Goal: Information Seeking & Learning: Check status

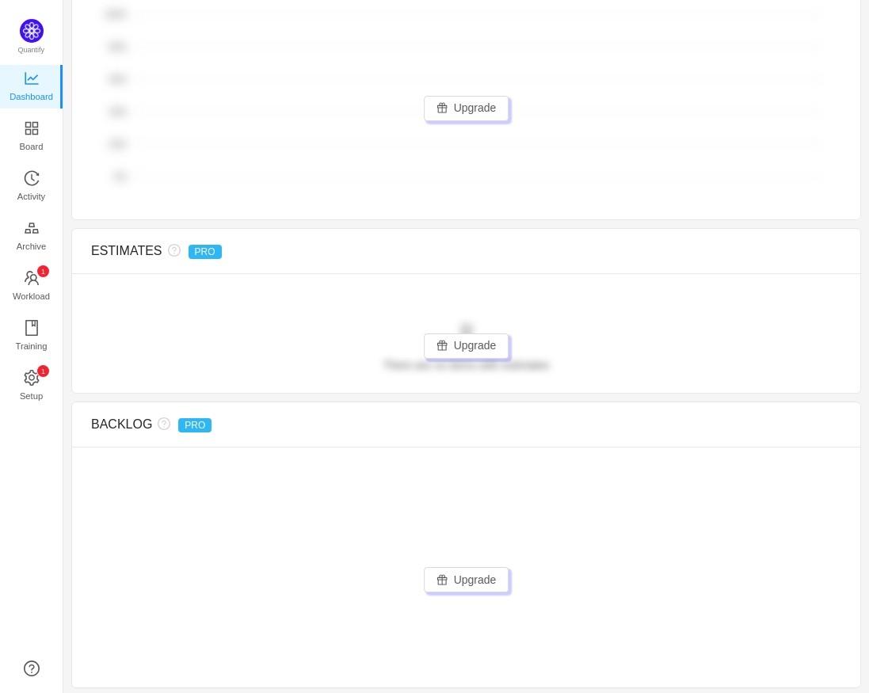
scroll to position [1931, 0]
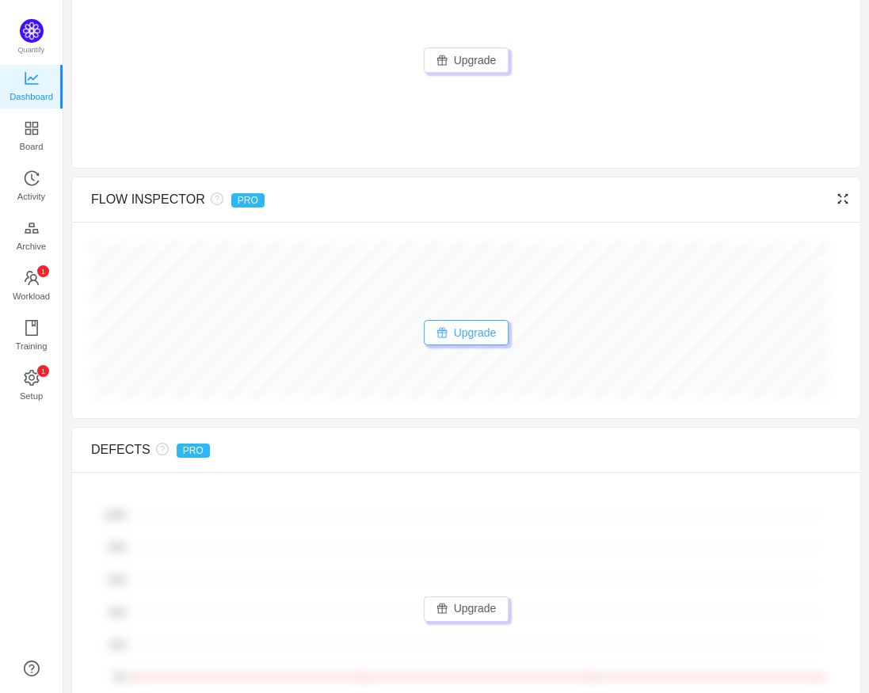
click at [460, 330] on button "Upgrade" at bounding box center [467, 332] width 86 height 25
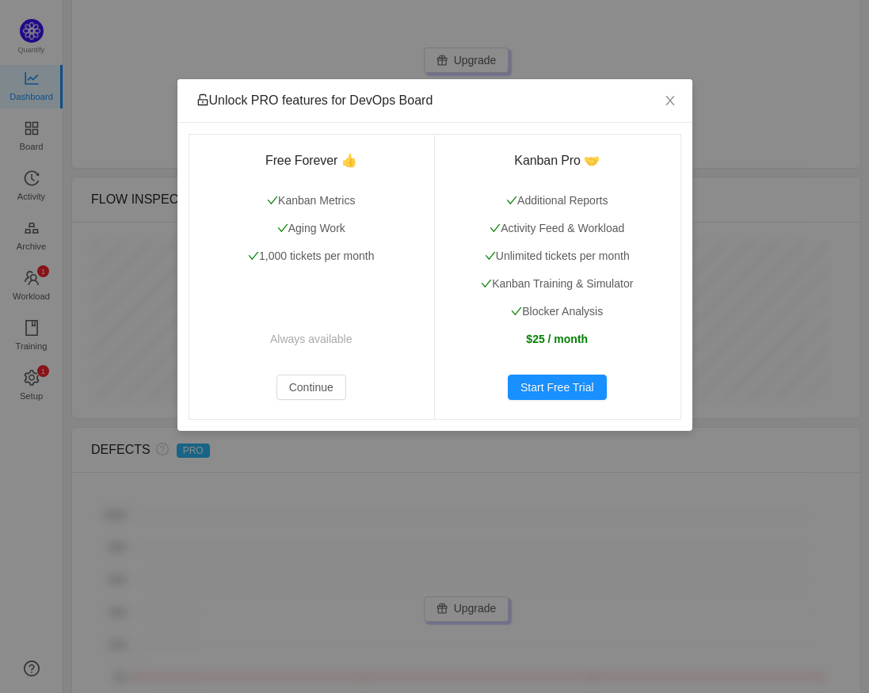
click at [582, 85] on div "Unlock PRO features for DevOps Board" at bounding box center [435, 101] width 515 height 44
click at [682, 96] on span "Close" at bounding box center [670, 101] width 44 height 44
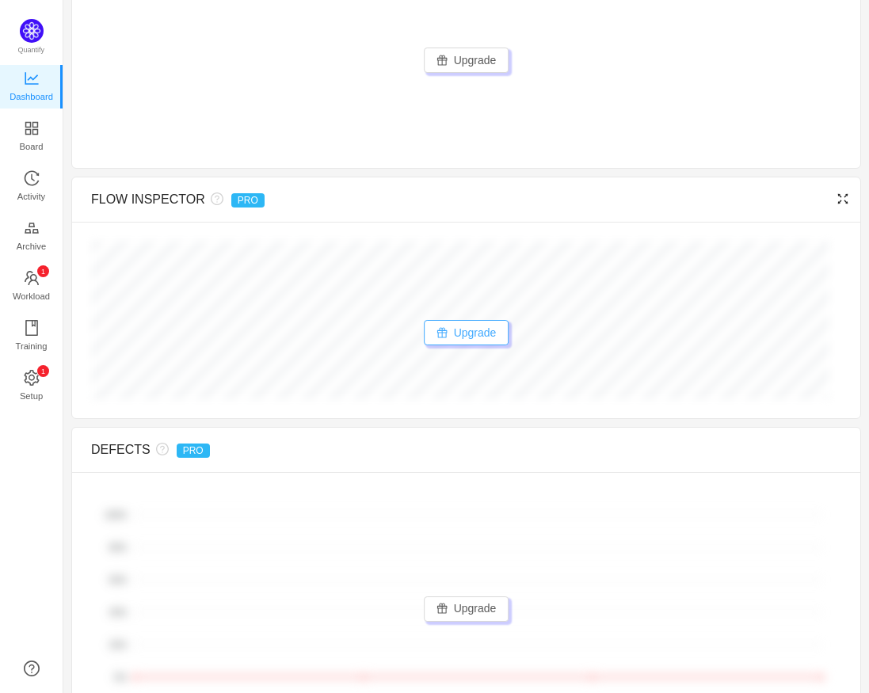
click at [459, 332] on button "Upgrade" at bounding box center [467, 332] width 86 height 25
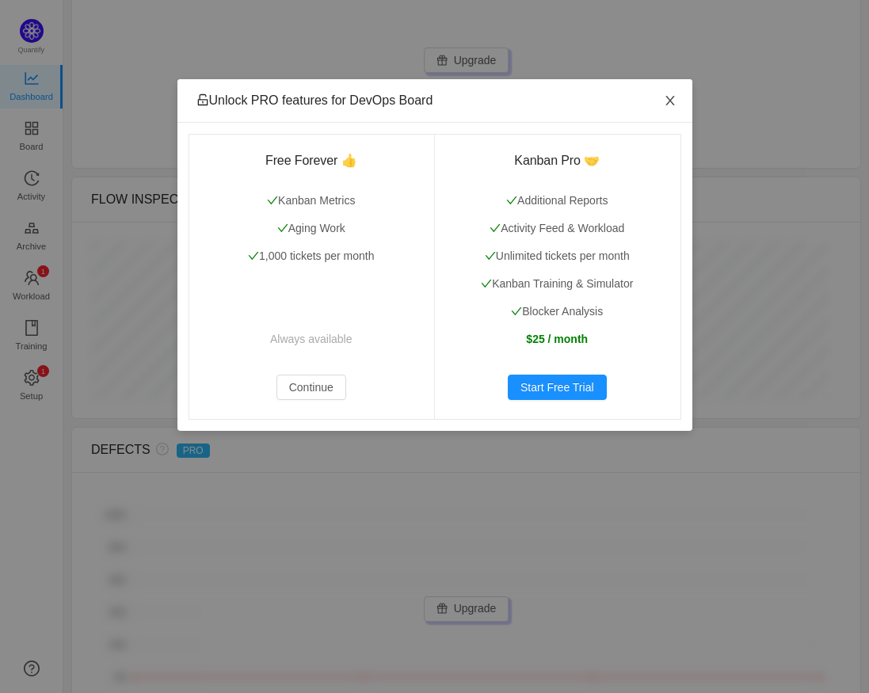
click at [678, 93] on span "Close" at bounding box center [670, 101] width 44 height 44
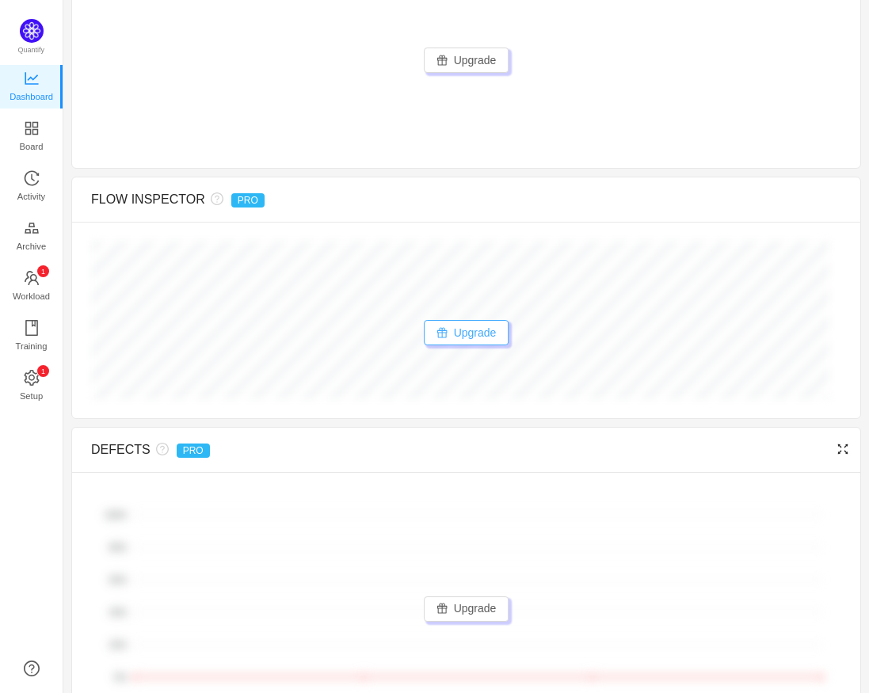
scroll to position [2132, 0]
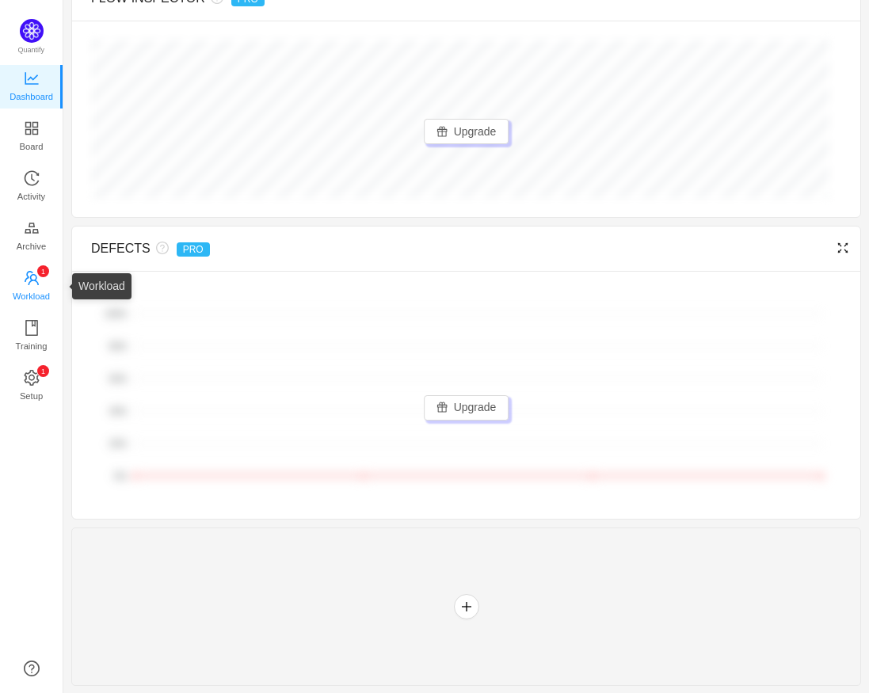
click at [24, 277] on link "0 1 2 3 4 5 6 7 8 9 0 1 2 3 4 5 6 7 8 9 0 1 2 3 4 5 6 7 8 9 Workload" at bounding box center [32, 287] width 16 height 32
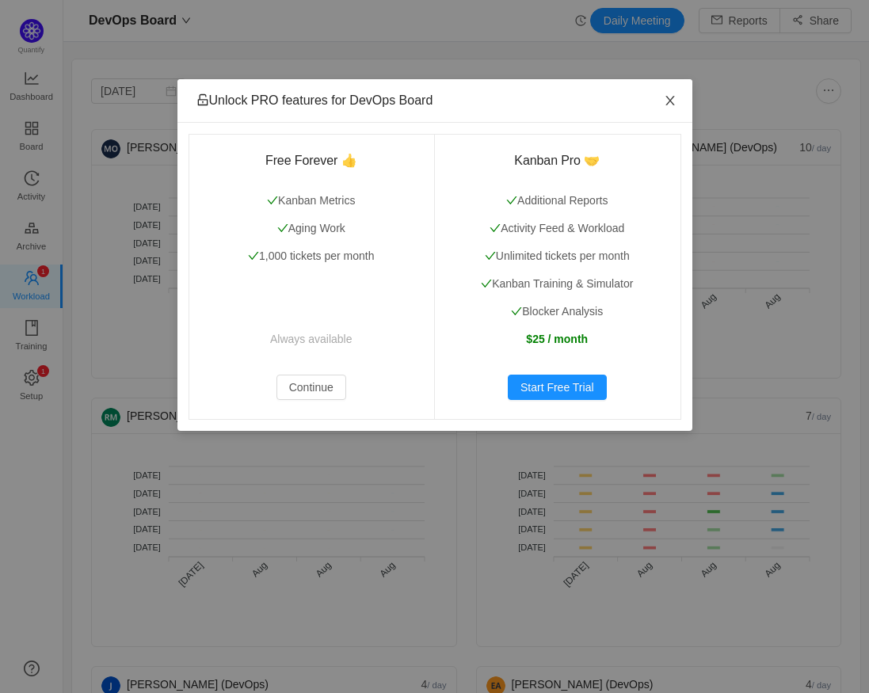
click at [664, 101] on icon "icon: close" at bounding box center [670, 100] width 13 height 13
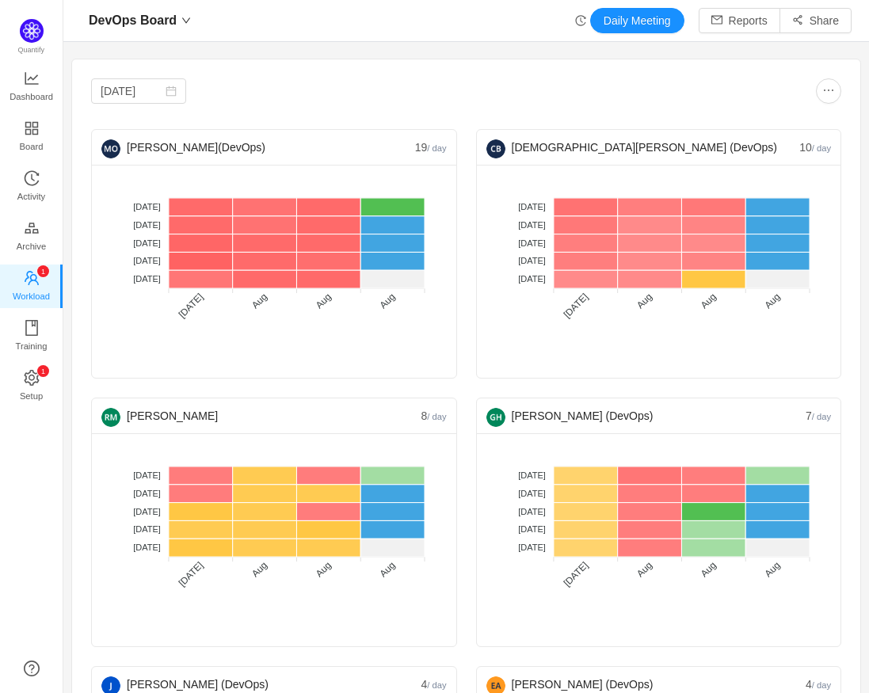
click at [664, 86] on div at bounding box center [655, 90] width 376 height 25
click at [320, 98] on div "[DATE]" at bounding box center [279, 90] width 376 height 25
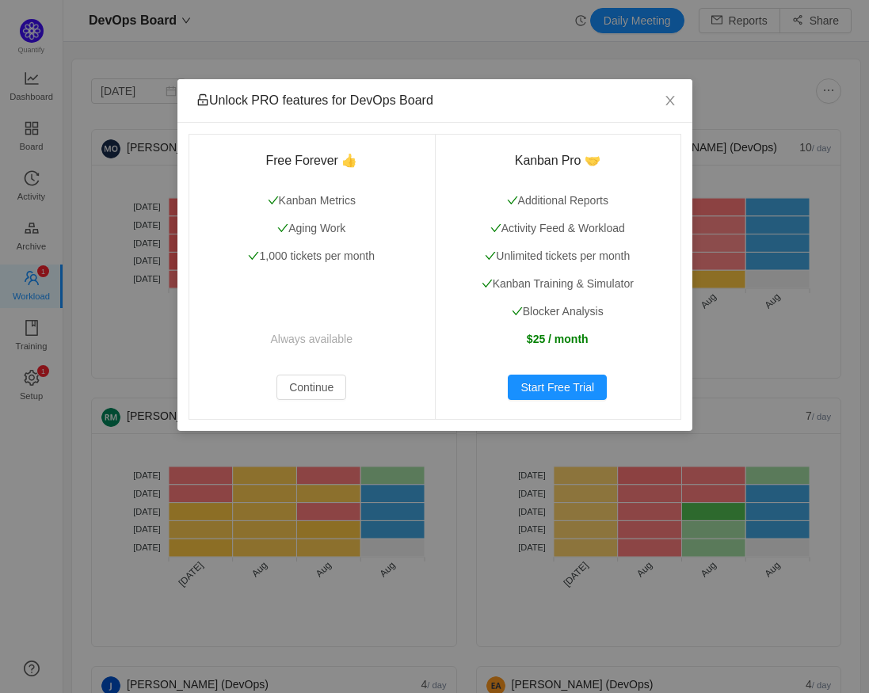
click at [456, 84] on div "Unlock PRO features for DevOps Board Free Forever 👍 Kanban Metrics Aging Work 1…" at bounding box center [434, 346] width 869 height 693
click at [659, 107] on span "Close" at bounding box center [670, 101] width 44 height 44
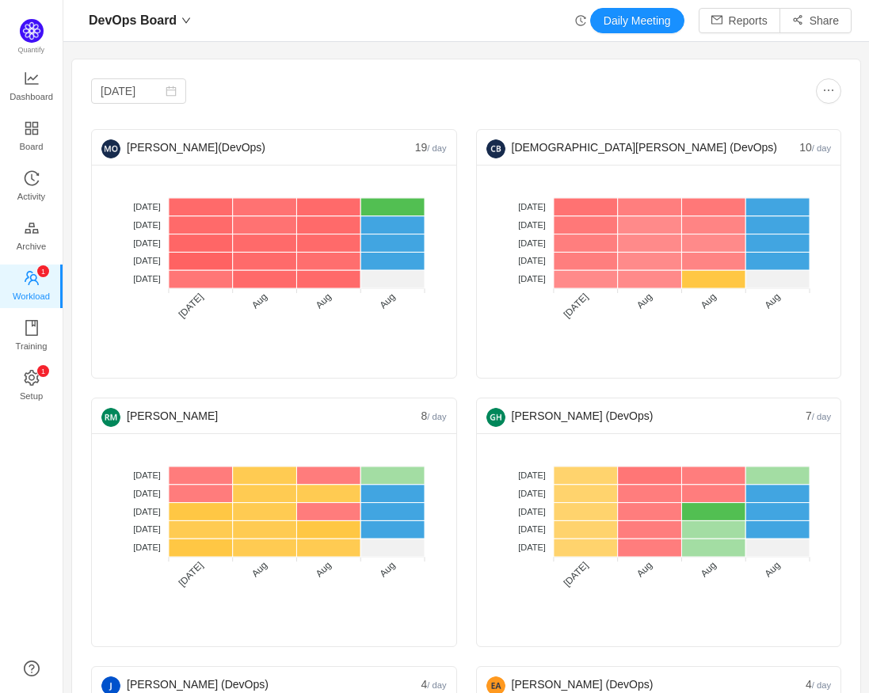
click at [709, 84] on div at bounding box center [655, 90] width 376 height 25
click at [701, 26] on button "Reports" at bounding box center [740, 20] width 82 height 25
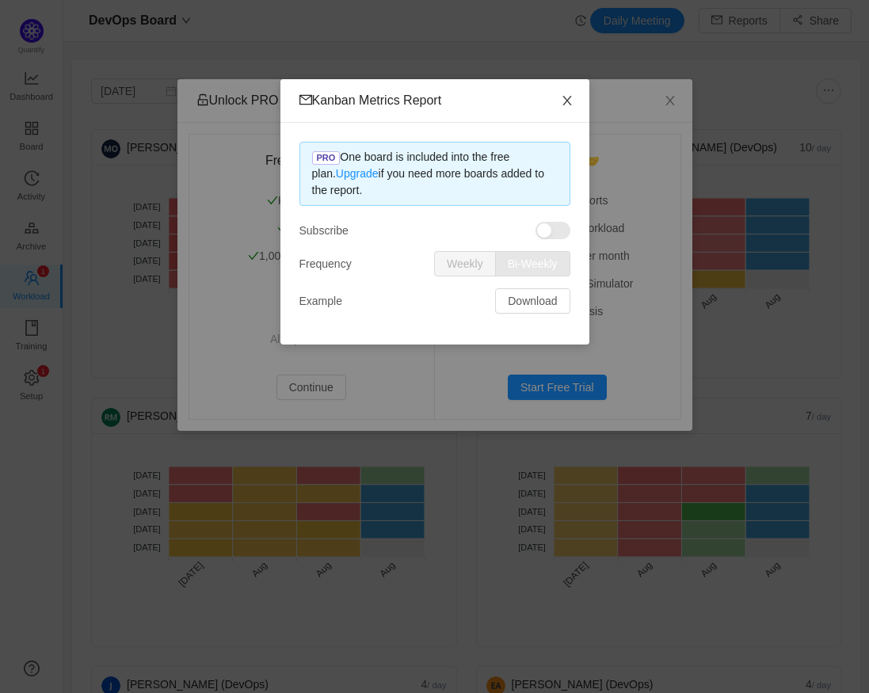
click at [569, 99] on icon "icon: close" at bounding box center [567, 100] width 13 height 13
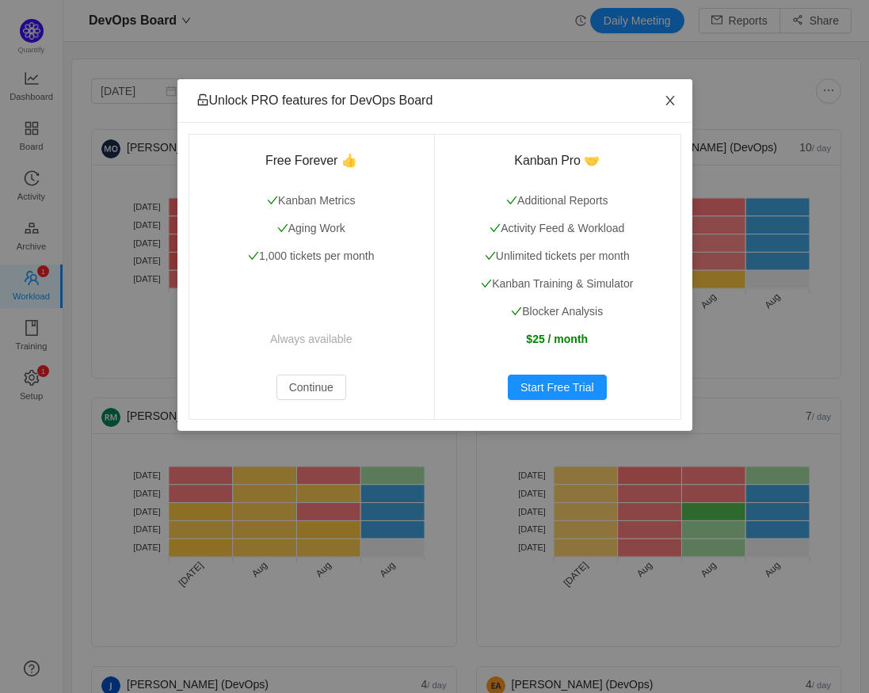
click at [678, 96] on span "Close" at bounding box center [670, 101] width 44 height 44
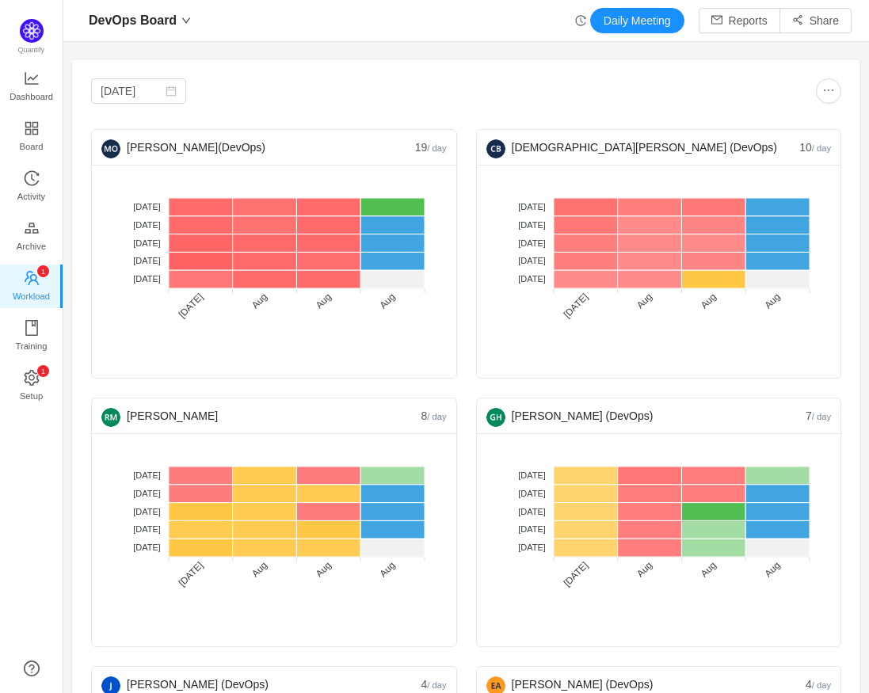
drag, startPoint x: 313, startPoint y: 58, endPoint x: 292, endPoint y: 59, distance: 21.4
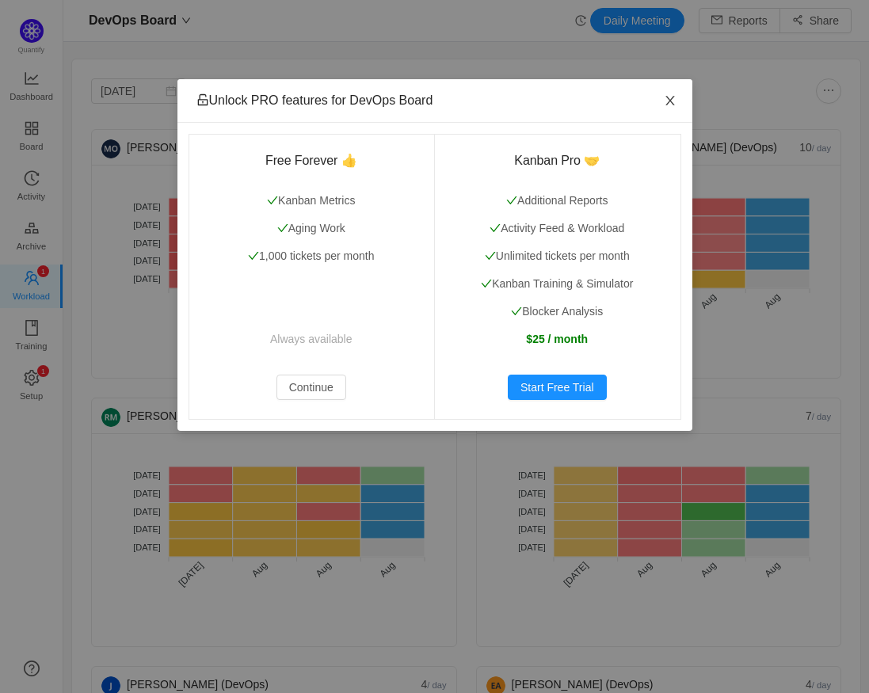
click at [676, 108] on span "Close" at bounding box center [670, 101] width 44 height 44
click at [670, 102] on icon "icon: close" at bounding box center [670, 101] width 9 height 10
click at [681, 101] on span "Close" at bounding box center [670, 101] width 44 height 44
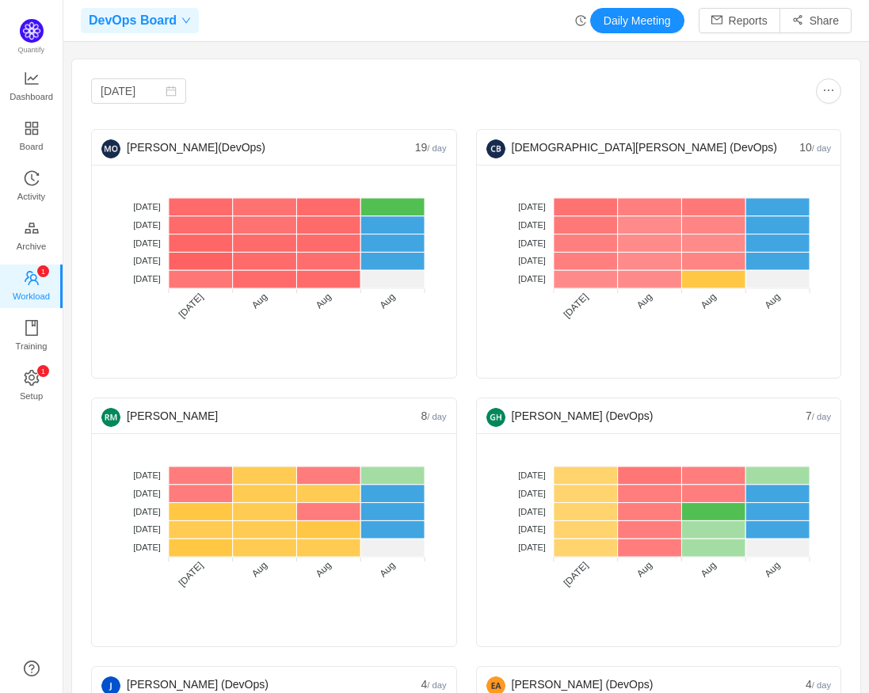
click at [178, 8] on div "DevOps Board" at bounding box center [140, 20] width 118 height 25
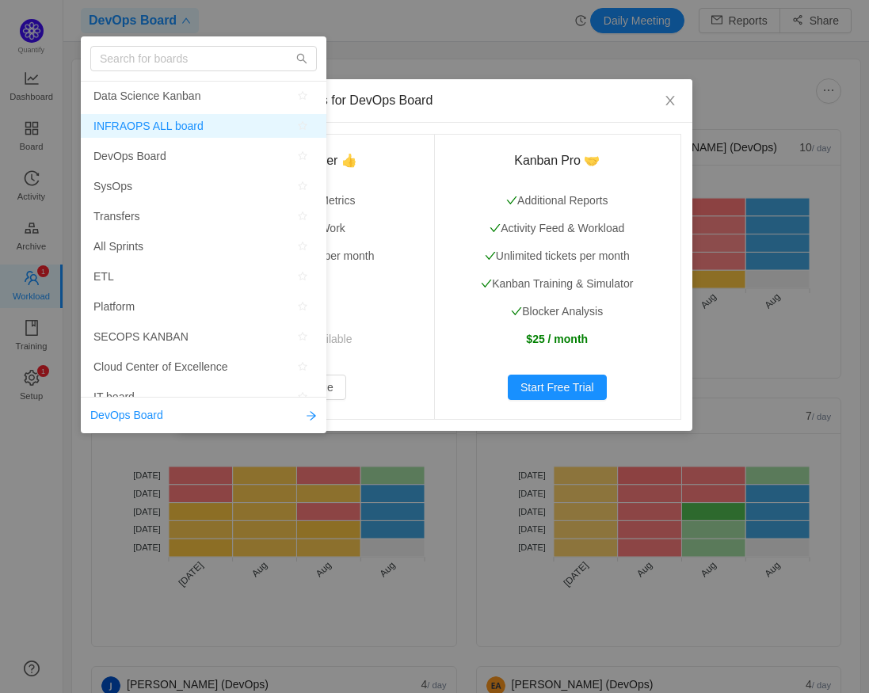
click at [177, 126] on span "INFRAOPS ALL board" at bounding box center [149, 126] width 110 height 24
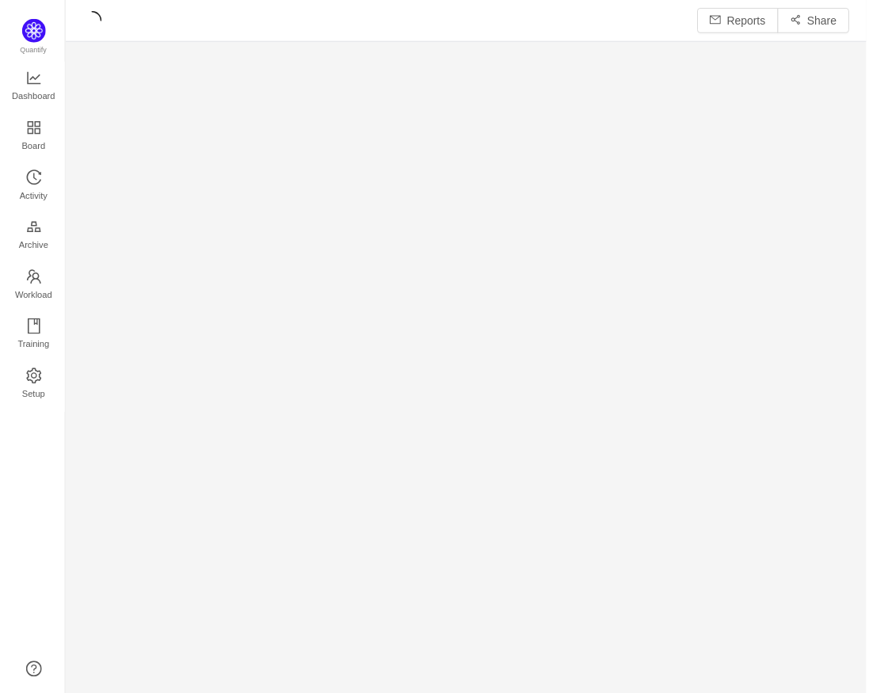
scroll to position [674, 770]
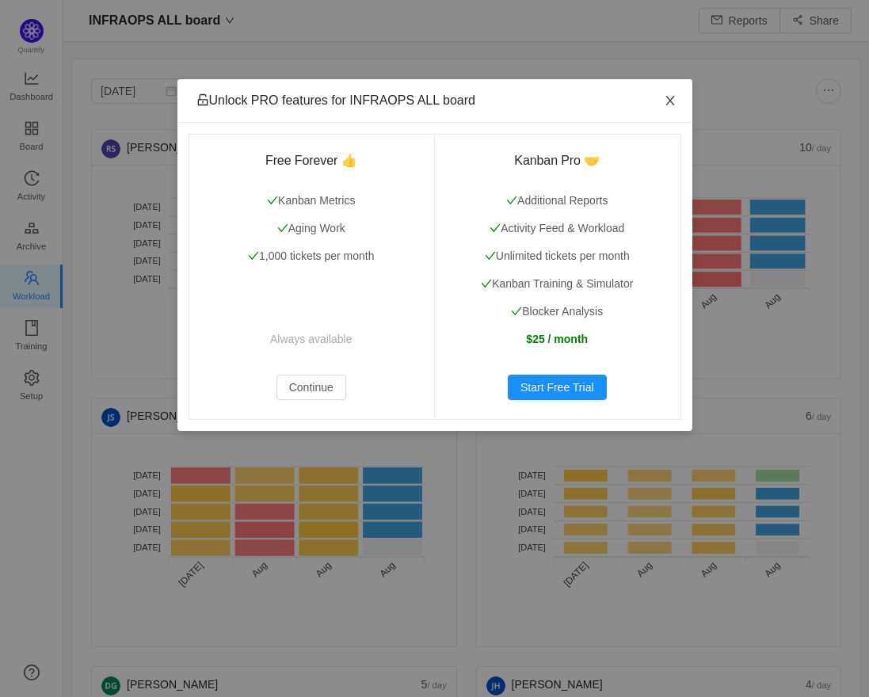
click at [662, 106] on span "Close" at bounding box center [670, 101] width 44 height 44
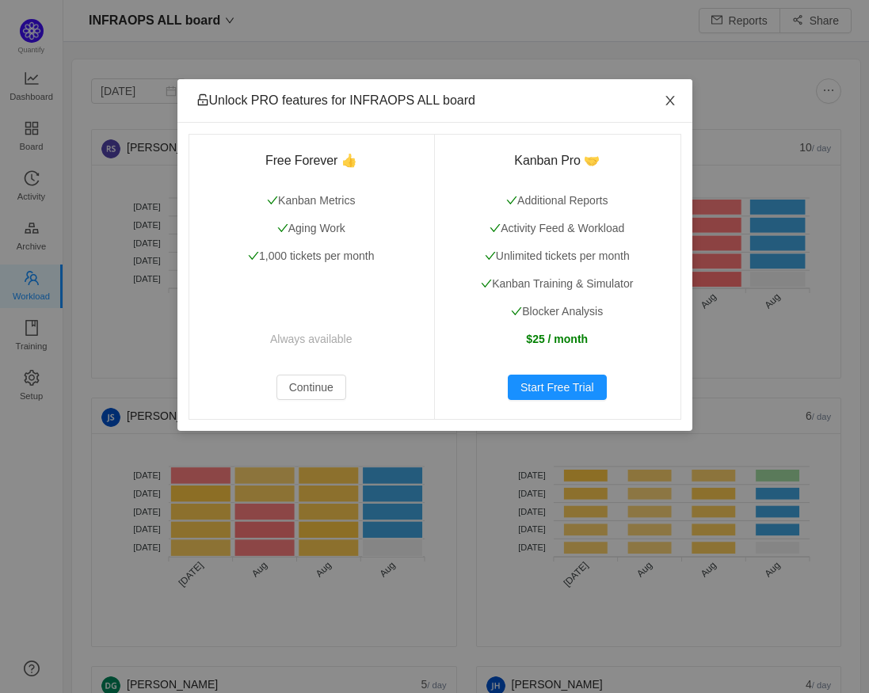
scroll to position [670, 770]
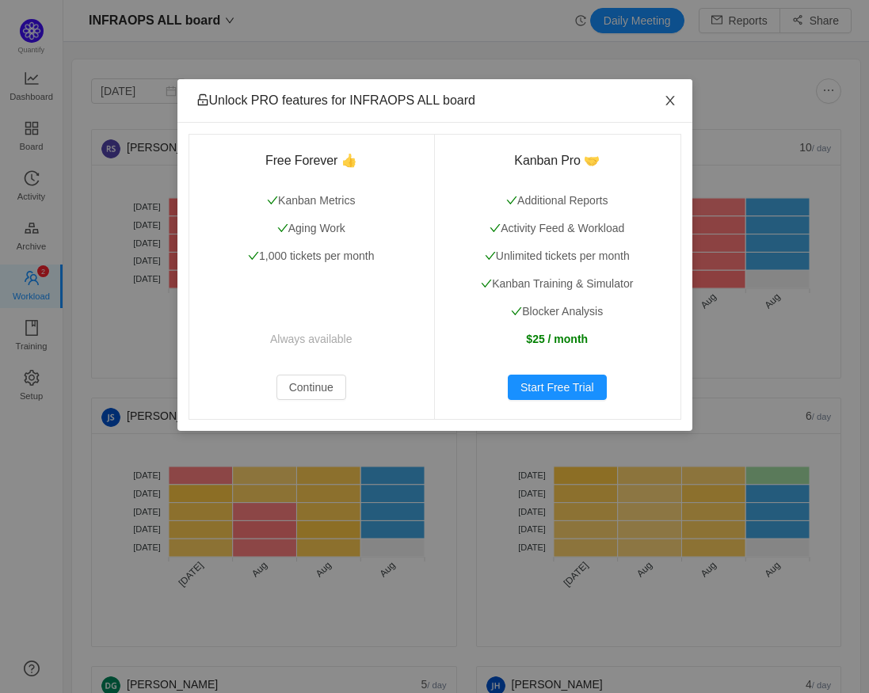
click at [661, 105] on span "Close" at bounding box center [670, 101] width 44 height 44
click at [675, 91] on span "Close" at bounding box center [670, 101] width 44 height 44
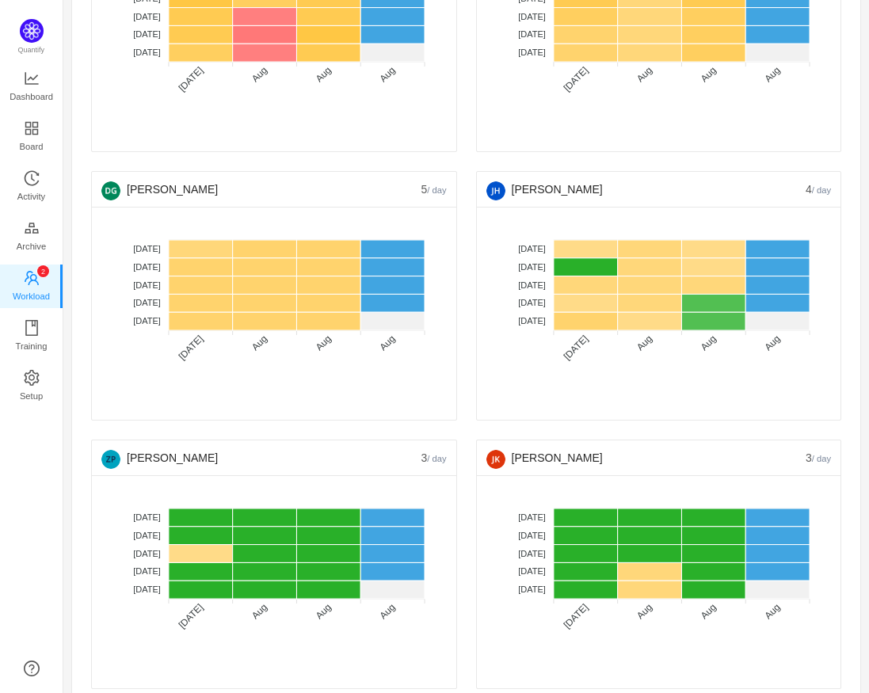
scroll to position [188, 0]
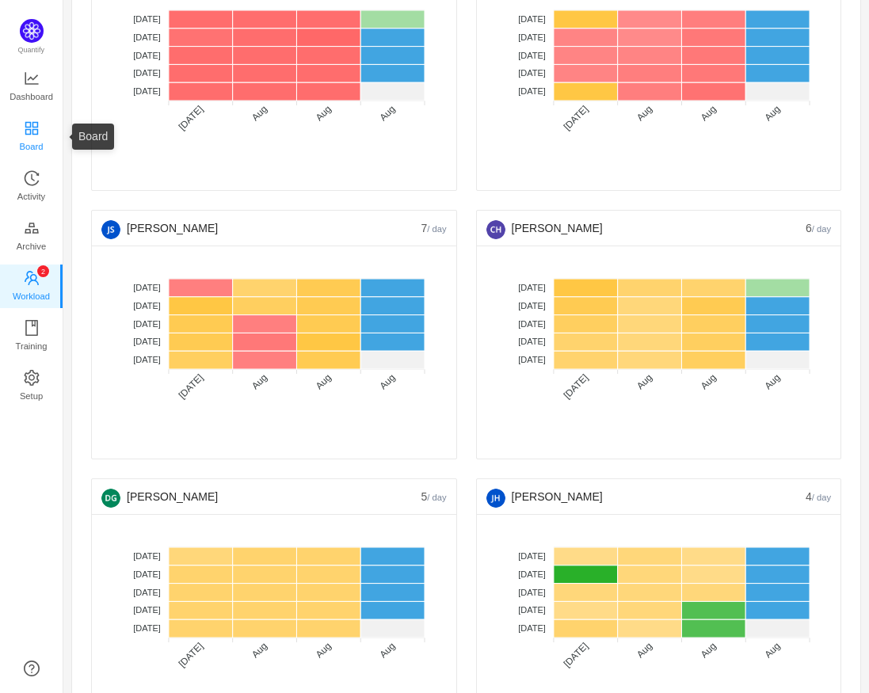
click at [32, 139] on span "Board" at bounding box center [32, 147] width 24 height 32
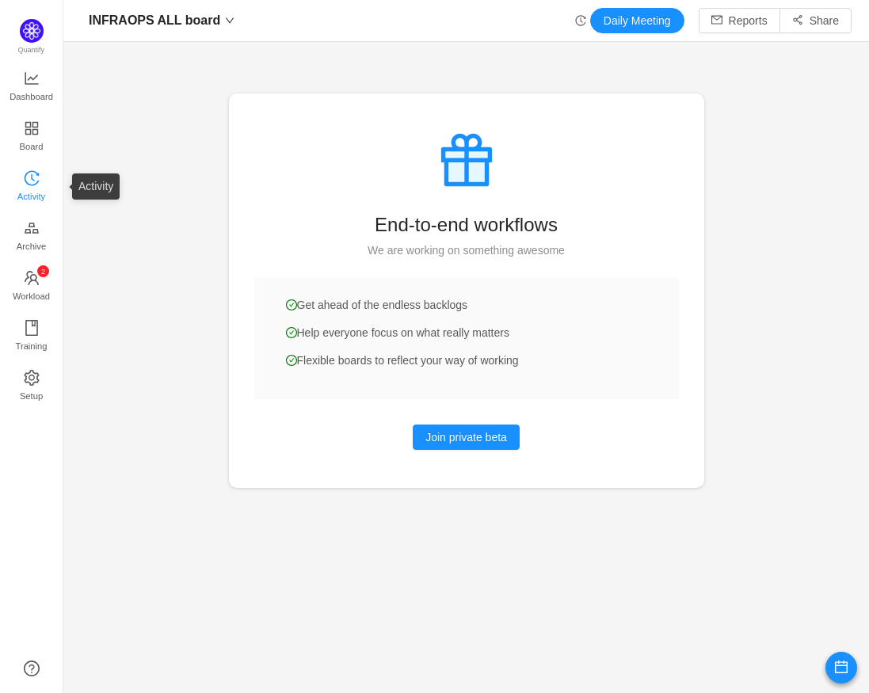
click at [23, 197] on span "Activity" at bounding box center [31, 197] width 28 height 32
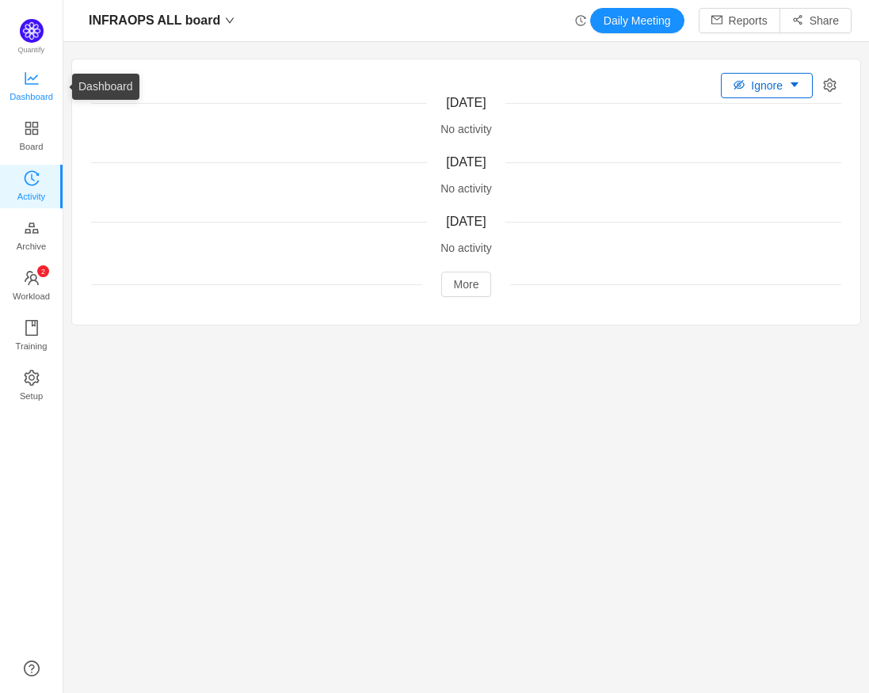
click at [24, 79] on link "Dashboard" at bounding box center [32, 87] width 16 height 32
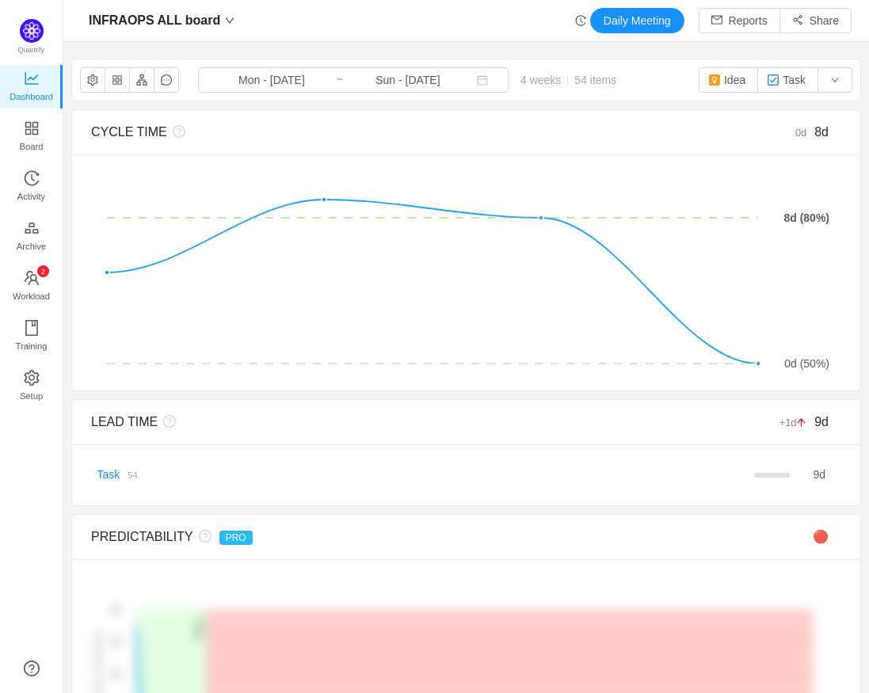
click at [463, 49] on div "INFRAOPS ALL board Daily Meeting Reports Share INFRAOPS ALL board Mon - Jul 21,…" at bounding box center [466, 346] width 806 height 693
click at [225, 17] on icon "icon: down" at bounding box center [230, 21] width 10 height 10
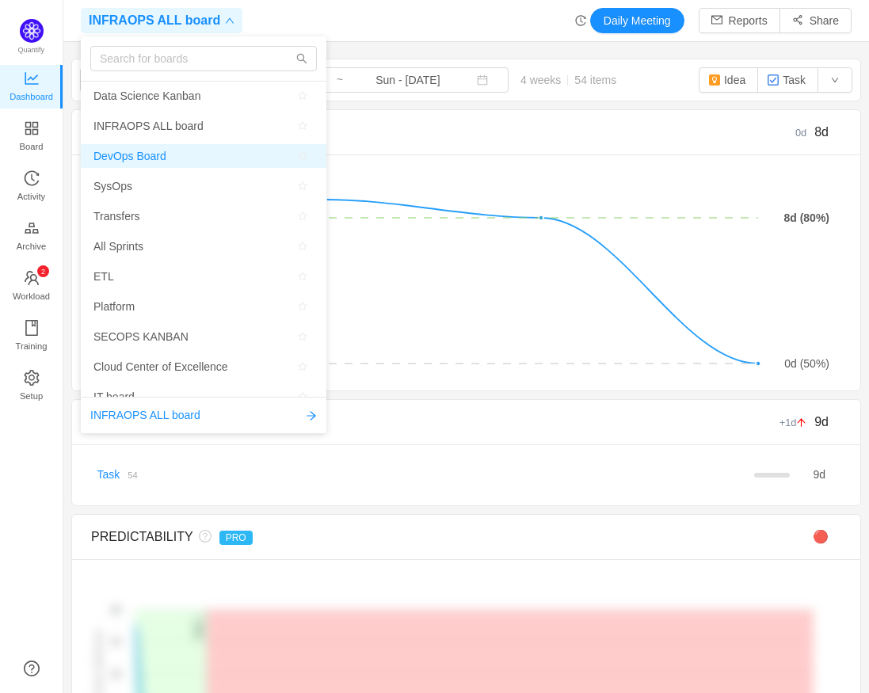
click at [110, 158] on span "DevOps Board" at bounding box center [130, 156] width 73 height 24
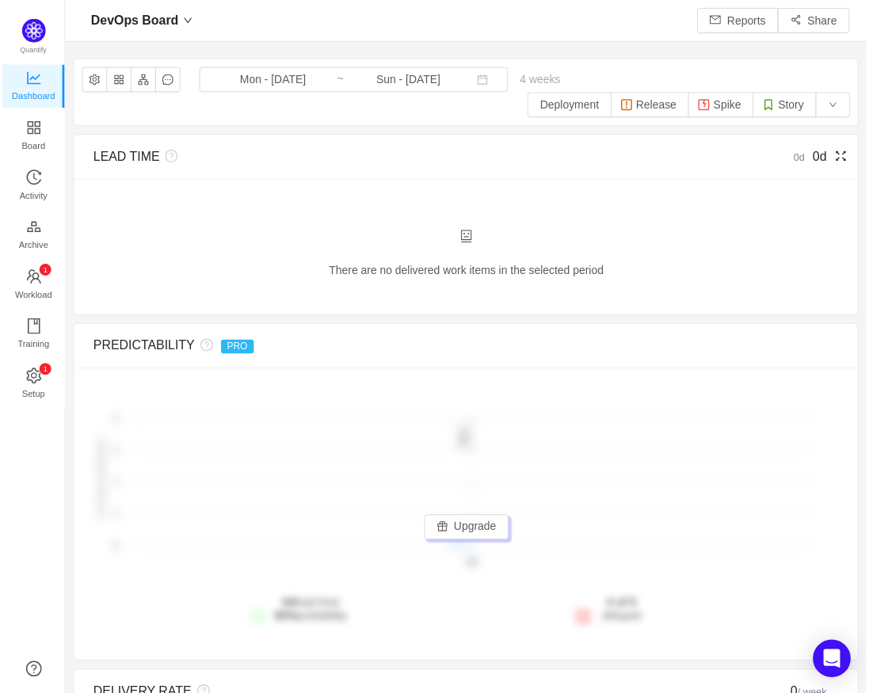
scroll to position [670, 770]
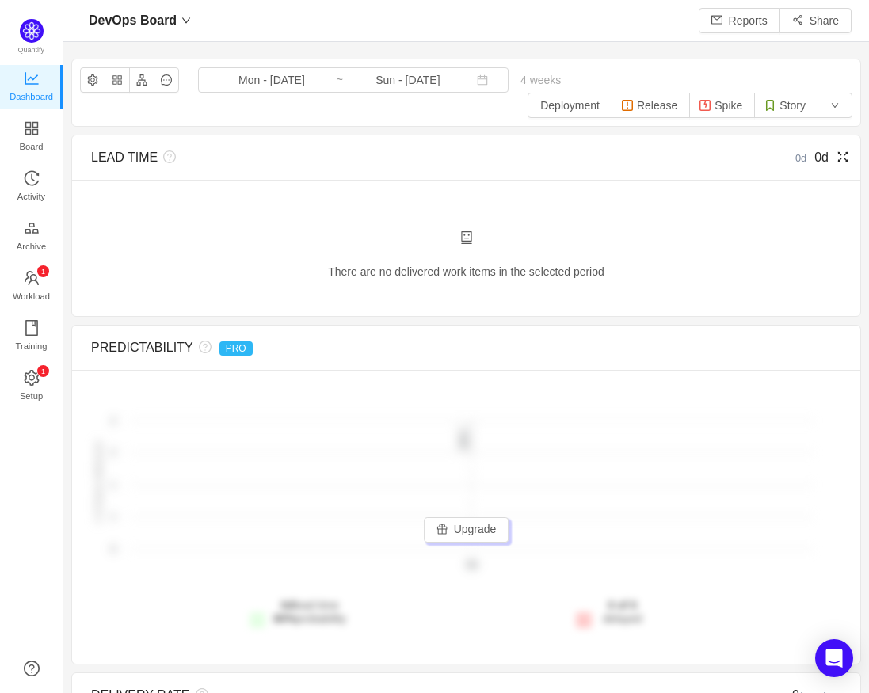
click at [257, 234] on div "There are no delivered work items in the selected period Possible solutions" at bounding box center [466, 264] width 750 height 67
click at [464, 109] on div "DevOps Board Mon - Jul 21, 2025 ~ Sun - Aug 17, 2025 4 weeks 0 items Deployment…" at bounding box center [466, 92] width 788 height 67
click at [277, 174] on div "LEAD TIME 0d 0d" at bounding box center [466, 158] width 750 height 44
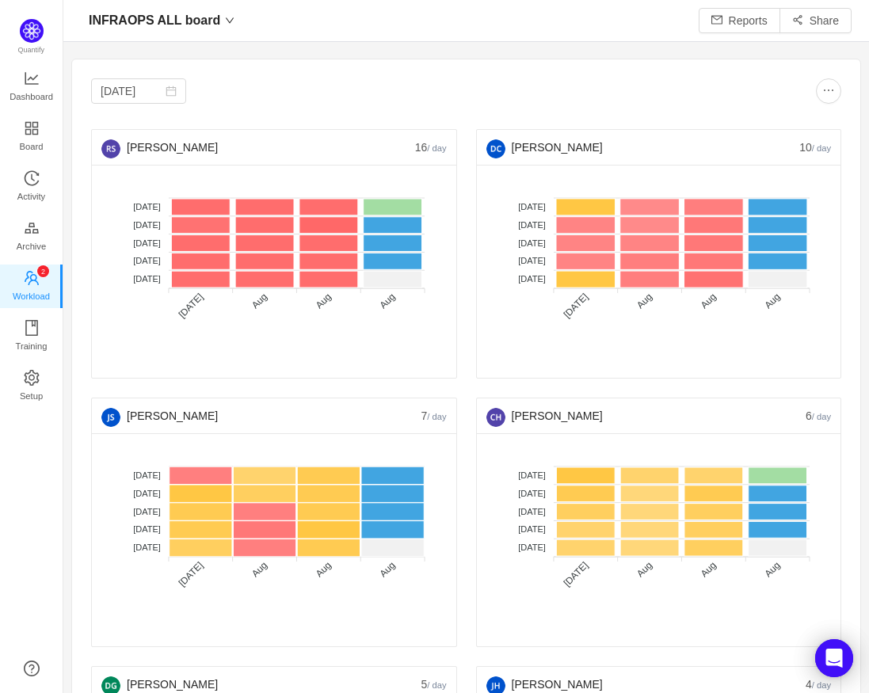
scroll to position [670, 770]
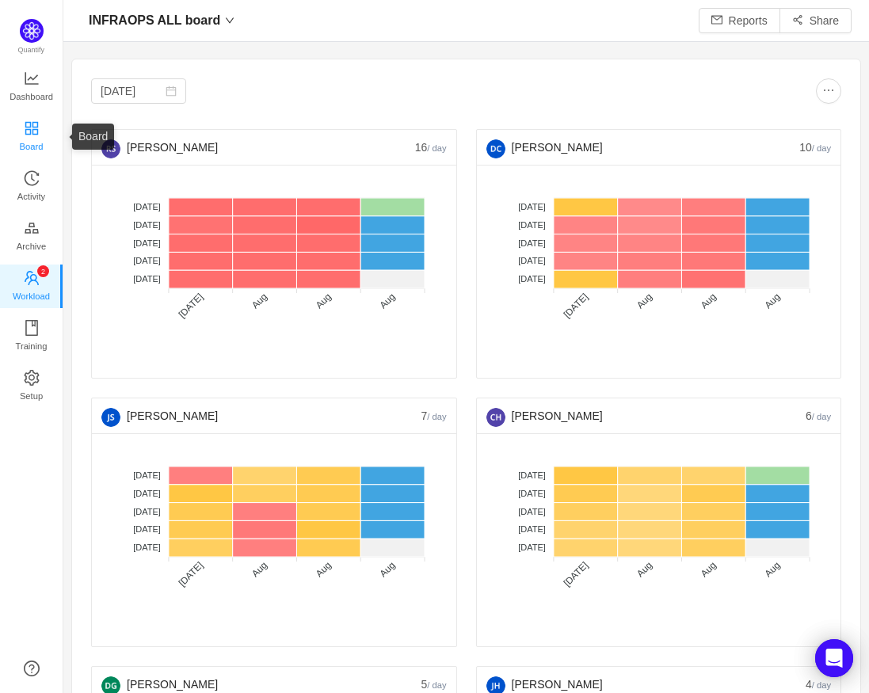
click at [24, 124] on link "Board" at bounding box center [32, 137] width 16 height 32
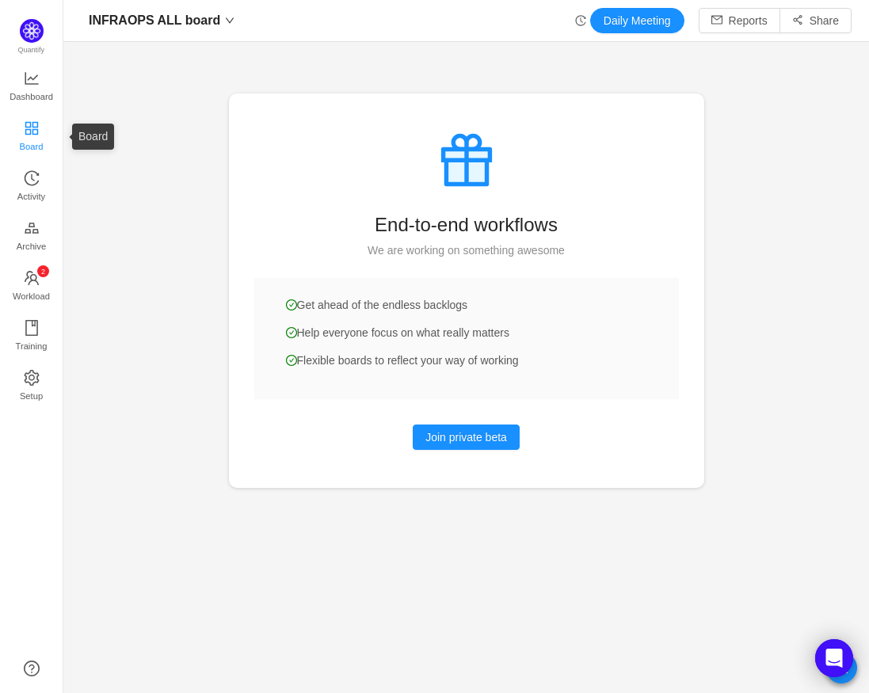
click at [24, 128] on link "Board" at bounding box center [32, 137] width 16 height 32
click at [25, 78] on icon "icon: line-chart" at bounding box center [31, 78] width 13 height 13
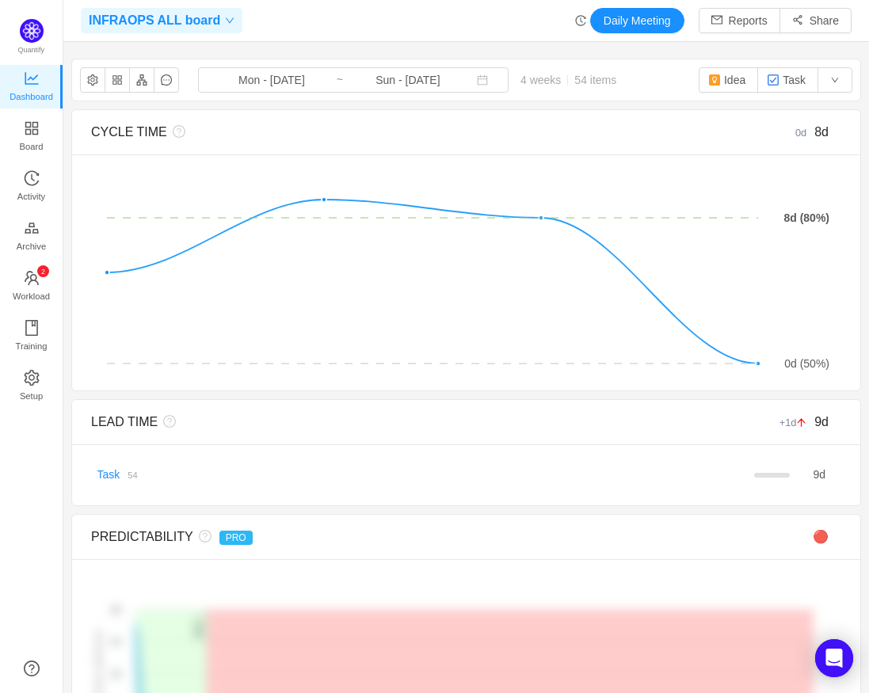
click at [147, 17] on span "INFRAOPS ALL board" at bounding box center [155, 20] width 132 height 25
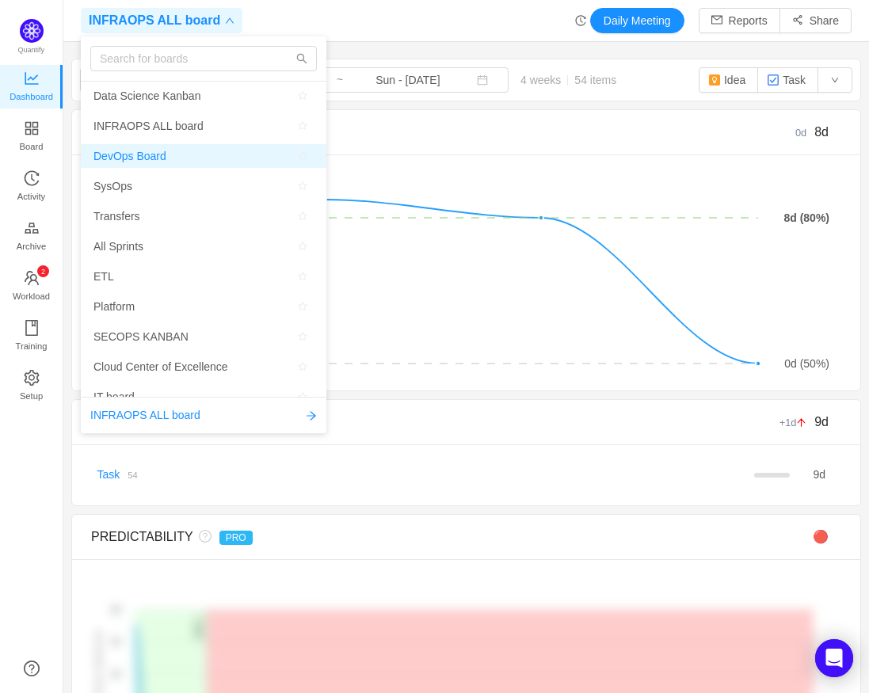
click at [124, 153] on span "DevOps Board" at bounding box center [130, 156] width 73 height 24
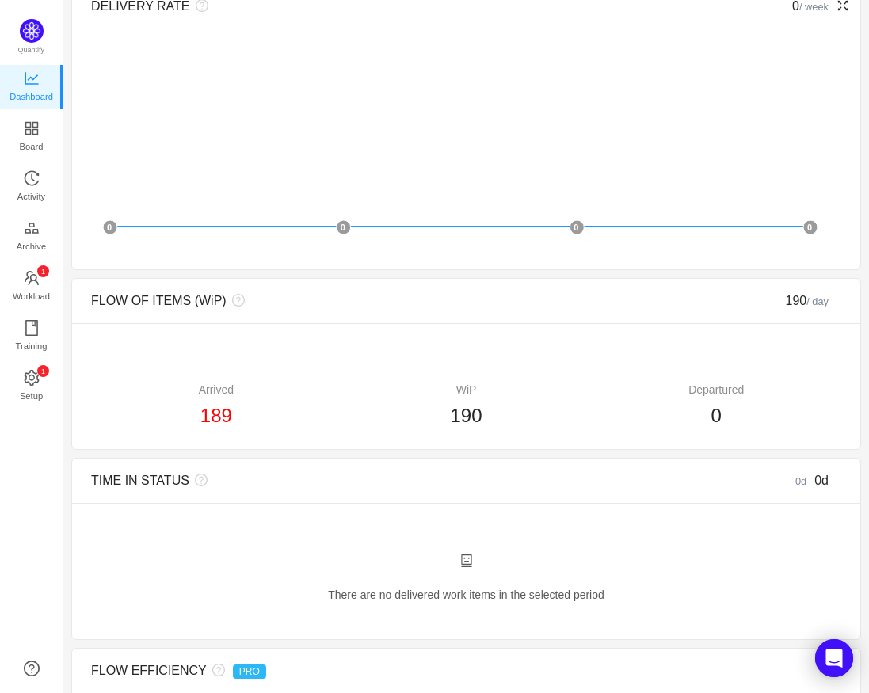
scroll to position [372, 0]
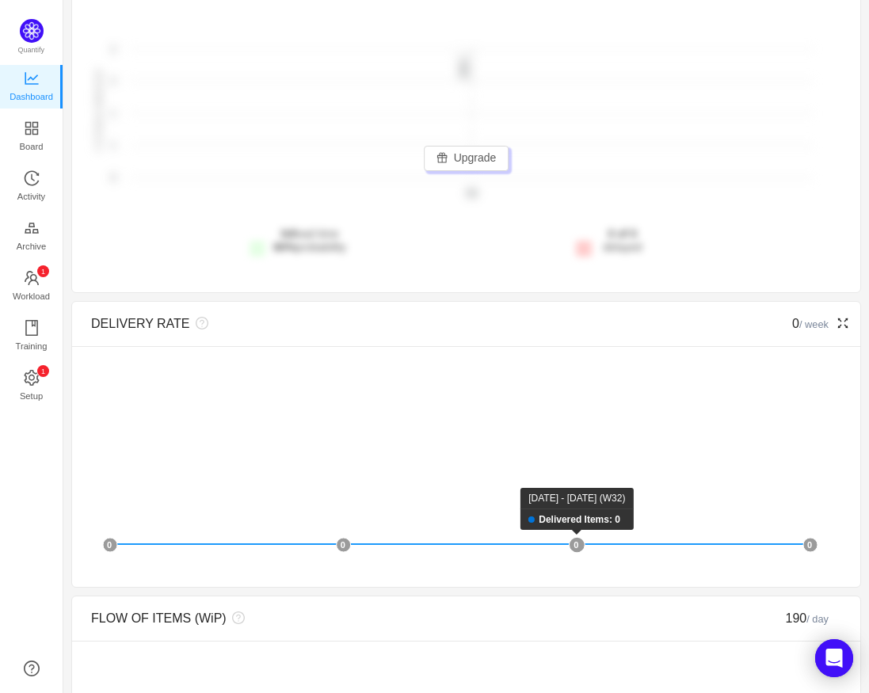
click at [582, 549] on rect at bounding box center [577, 545] width 16 height 16
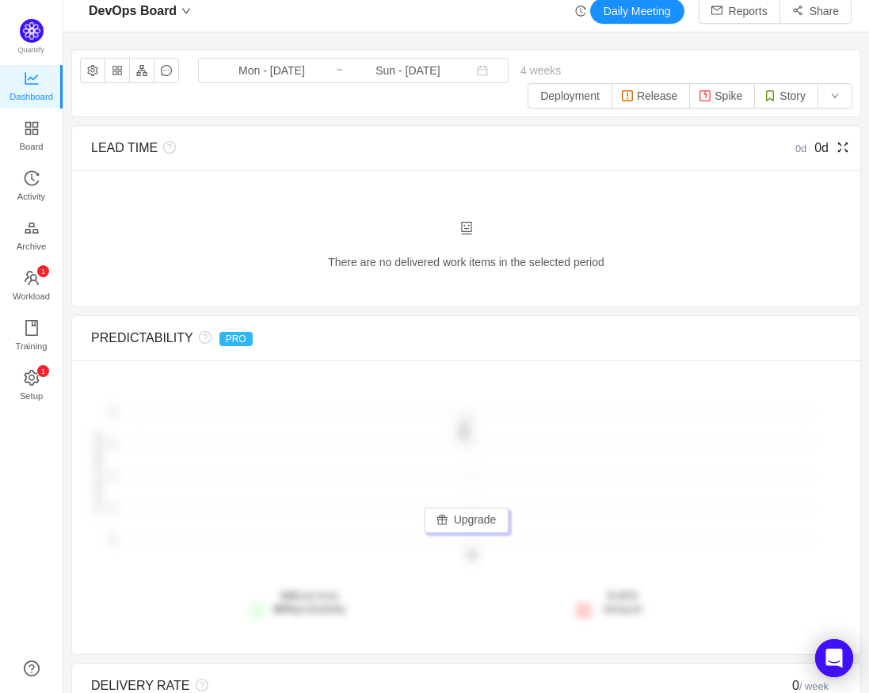
scroll to position [0, 0]
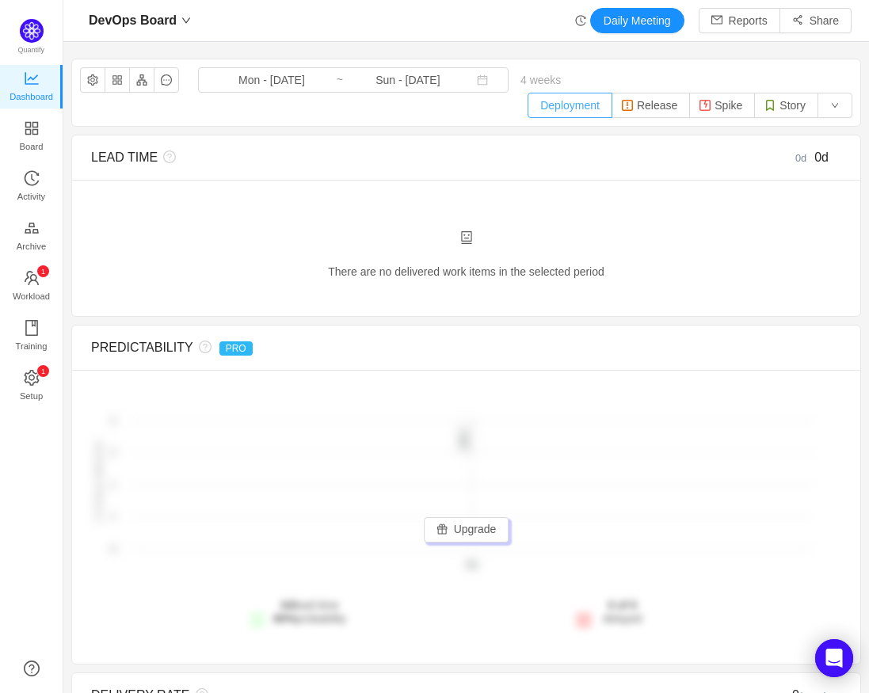
click at [528, 114] on button "Deployment" at bounding box center [570, 105] width 85 height 25
click at [649, 109] on button "Release" at bounding box center [651, 105] width 78 height 25
click at [541, 100] on button "Deployment" at bounding box center [570, 105] width 85 height 25
click at [828, 106] on button "button" at bounding box center [835, 105] width 35 height 25
click at [349, 103] on div "DevOps Board Mon - [DATE] ~ Sun - [DATE] 4 weeks 0 items Deployment Release Spi…" at bounding box center [466, 92] width 788 height 67
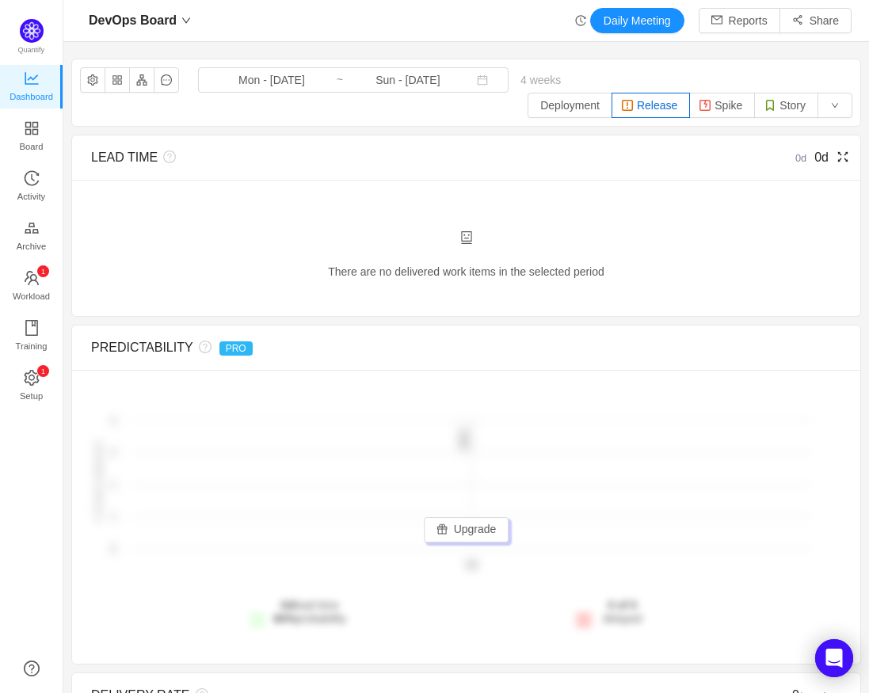
click at [796, 158] on small "0d" at bounding box center [805, 158] width 19 height 12
click at [739, 195] on div "There are no delivered work items in the selected period Possible solutions" at bounding box center [466, 248] width 788 height 136
click at [509, 80] on span "4 weeks 0 items" at bounding box center [541, 80] width 64 height 13
click at [509, 78] on span "4 weeks 0 items" at bounding box center [541, 80] width 64 height 13
click at [456, 82] on span "Mon - [DATE] ~ Sun - [DATE]" at bounding box center [353, 79] width 311 height 25
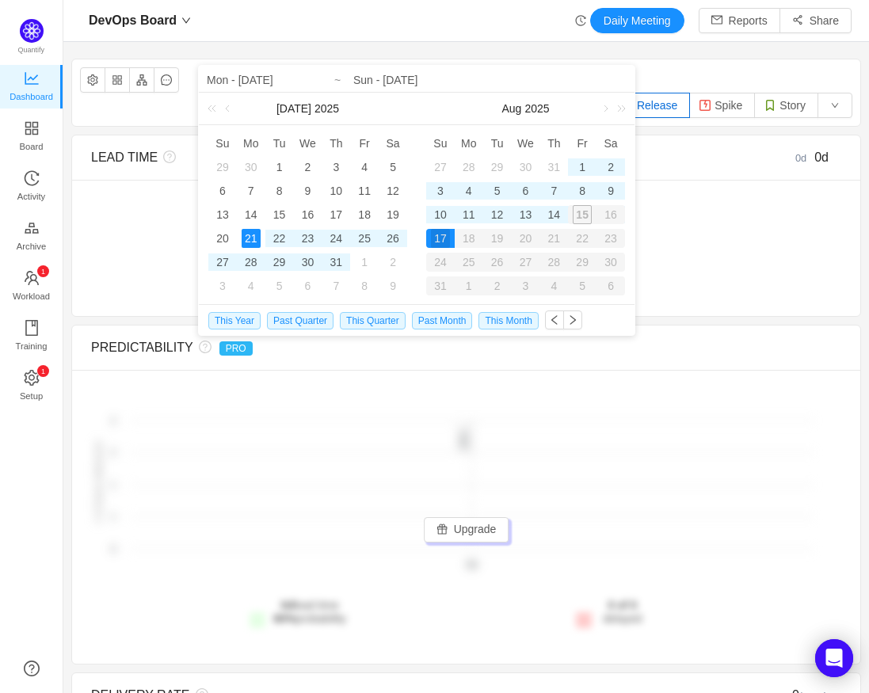
click at [452, 82] on input "Sun - [DATE]" at bounding box center [489, 80] width 273 height 19
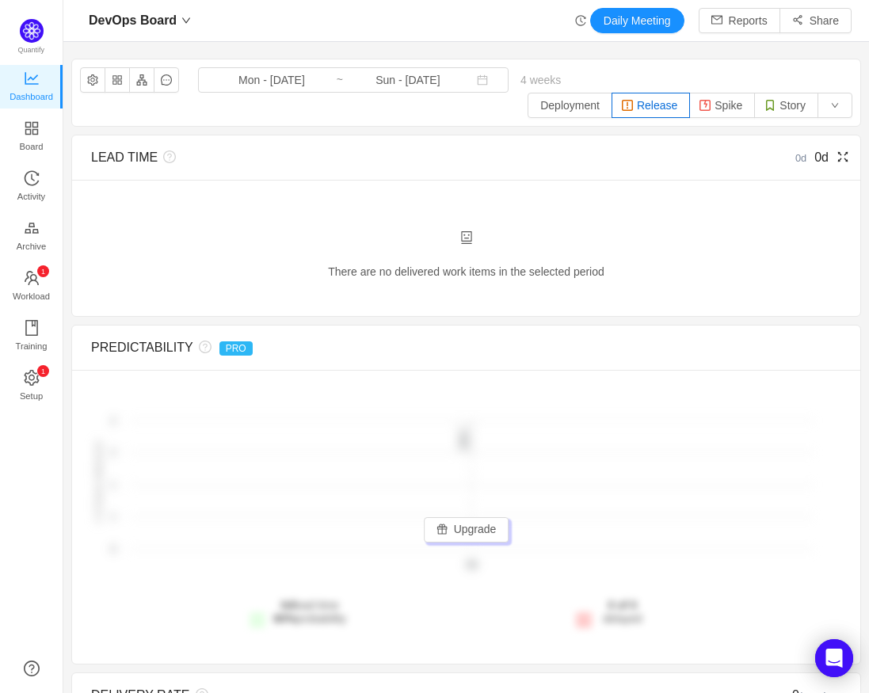
click at [708, 250] on div "There are no delivered work items in the selected period Possible solutions" at bounding box center [466, 264] width 750 height 67
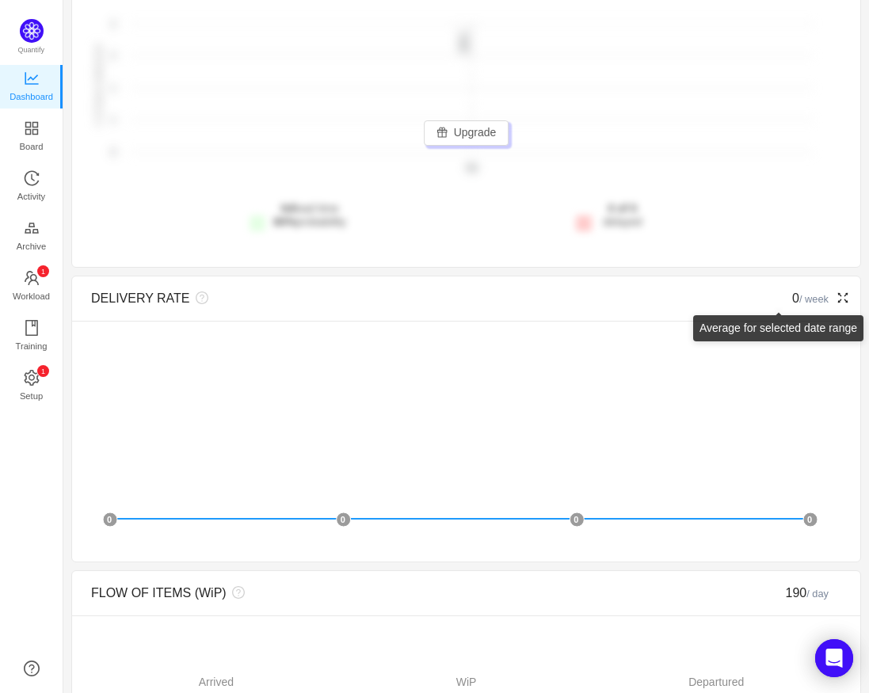
click at [804, 296] on small "/ week" at bounding box center [814, 299] width 29 height 12
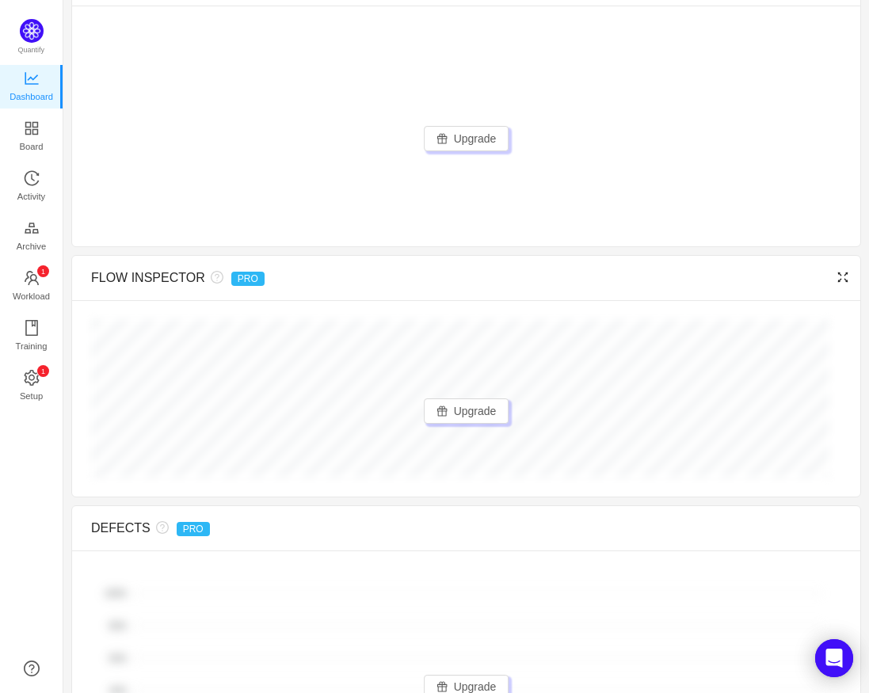
scroll to position [0, 0]
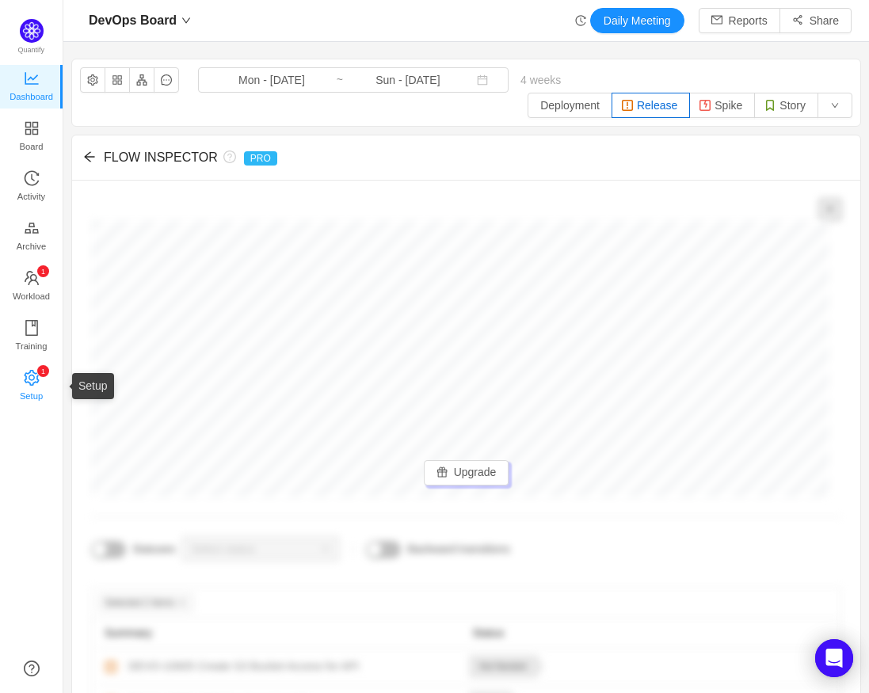
click at [42, 375] on p "1" at bounding box center [42, 371] width 4 height 12
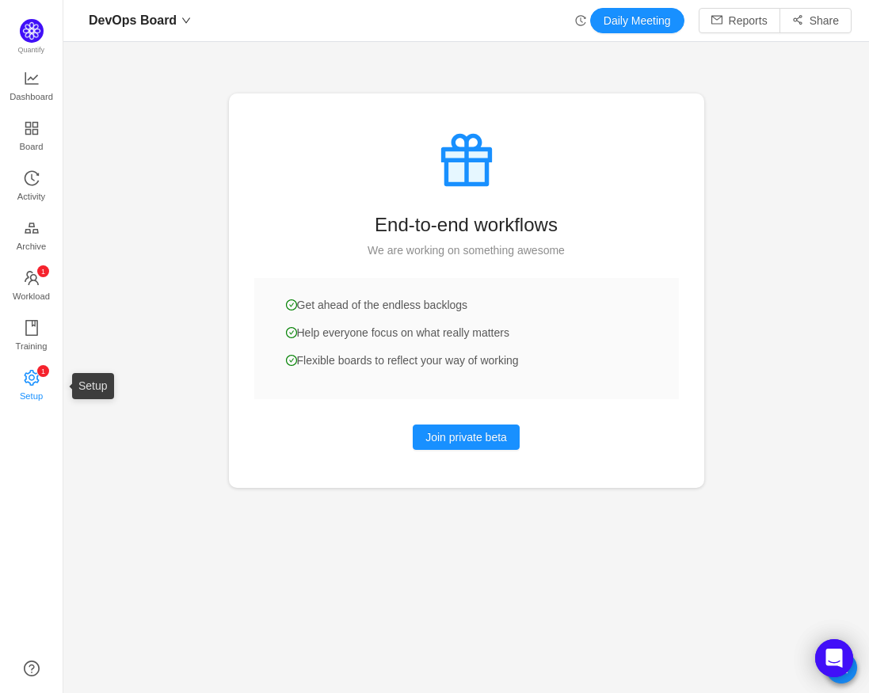
click at [24, 377] on link "0 1 2 3 4 5 6 7 8 9 0 1 2 3 4 5 6 7 8 9 0 1 2 3 4 5 6 7 8 9 Setup" at bounding box center [32, 387] width 16 height 32
click at [24, 378] on link "0 1 2 3 4 5 6 7 8 9 0 1 2 3 4 5 6 7 8 9 0 1 2 3 4 5 6 7 8 9 Setup" at bounding box center [32, 387] width 16 height 32
click at [24, 326] on link "Training" at bounding box center [32, 337] width 16 height 32
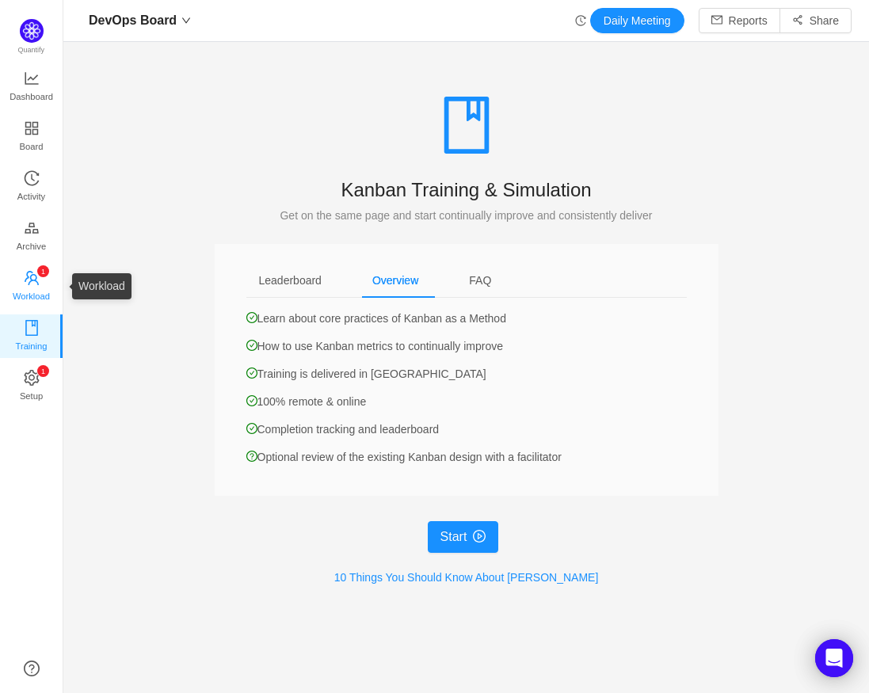
click at [24, 276] on link "0 1 2 3 4 5 6 7 8 9 0 1 2 3 4 5 6 7 8 9 0 1 2 3 4 5 6 7 8 9 Workload" at bounding box center [32, 287] width 16 height 32
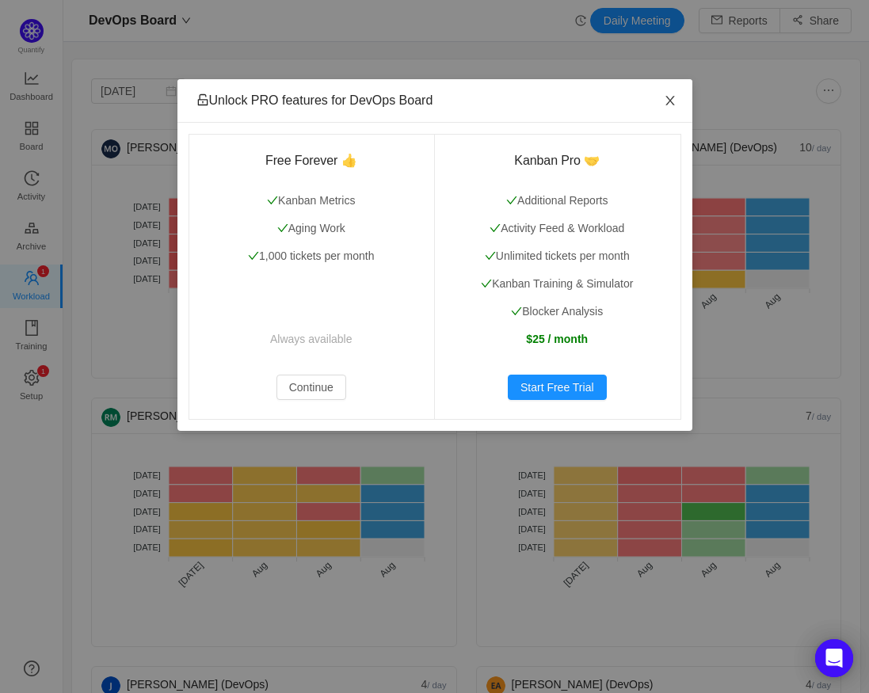
click at [667, 105] on icon "icon: close" at bounding box center [670, 100] width 13 height 13
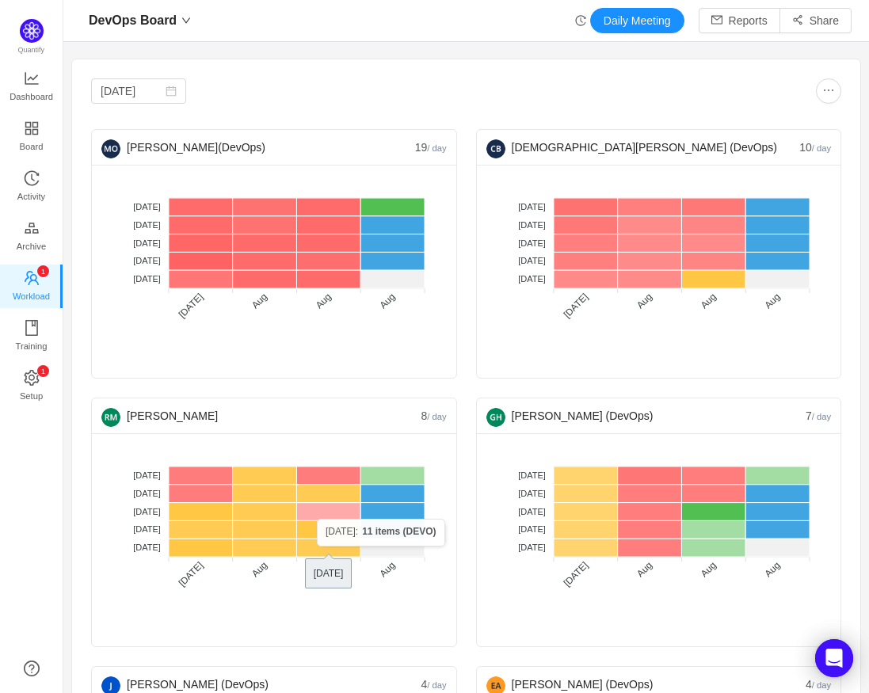
scroll to position [788, 0]
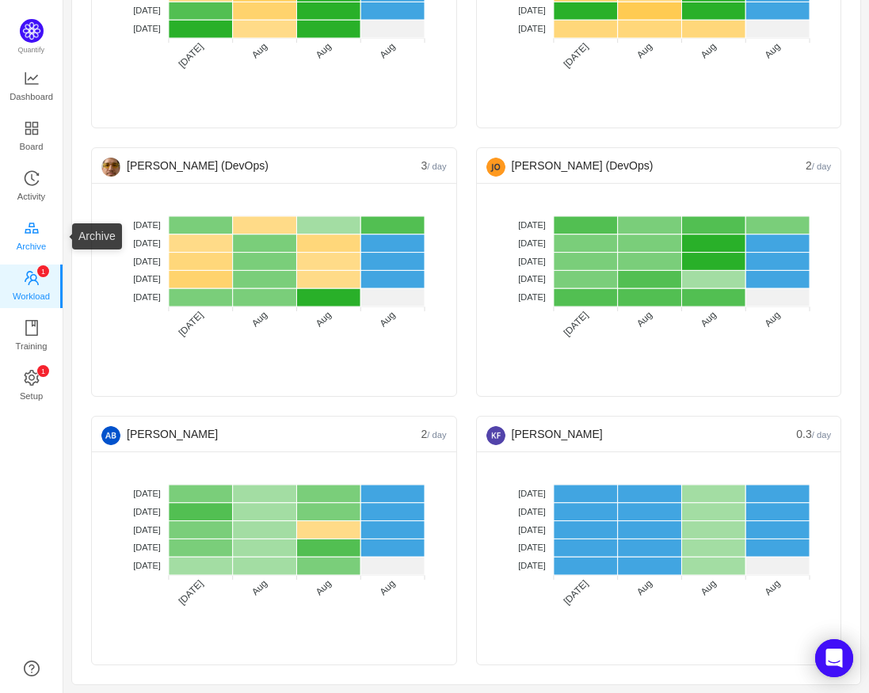
click at [21, 231] on span "Archive" at bounding box center [31, 247] width 29 height 32
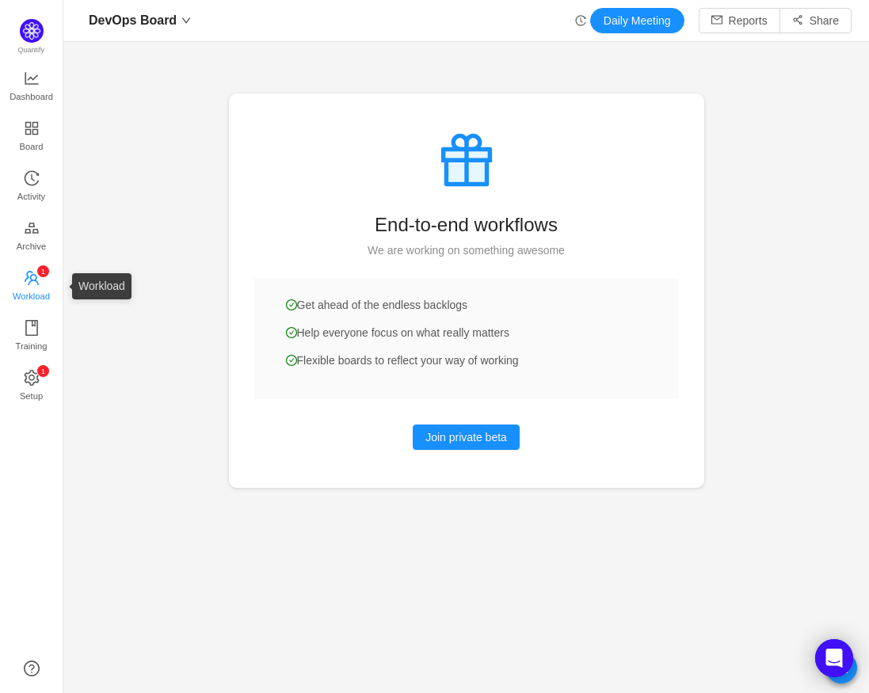
click at [40, 288] on span "Workload" at bounding box center [31, 297] width 37 height 32
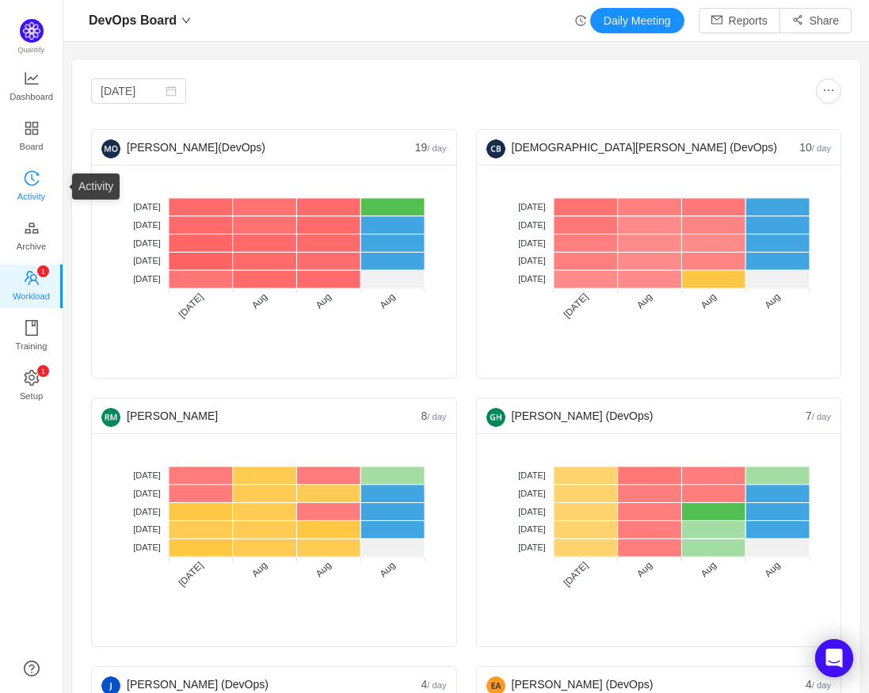
click at [33, 187] on span "Activity" at bounding box center [31, 197] width 28 height 32
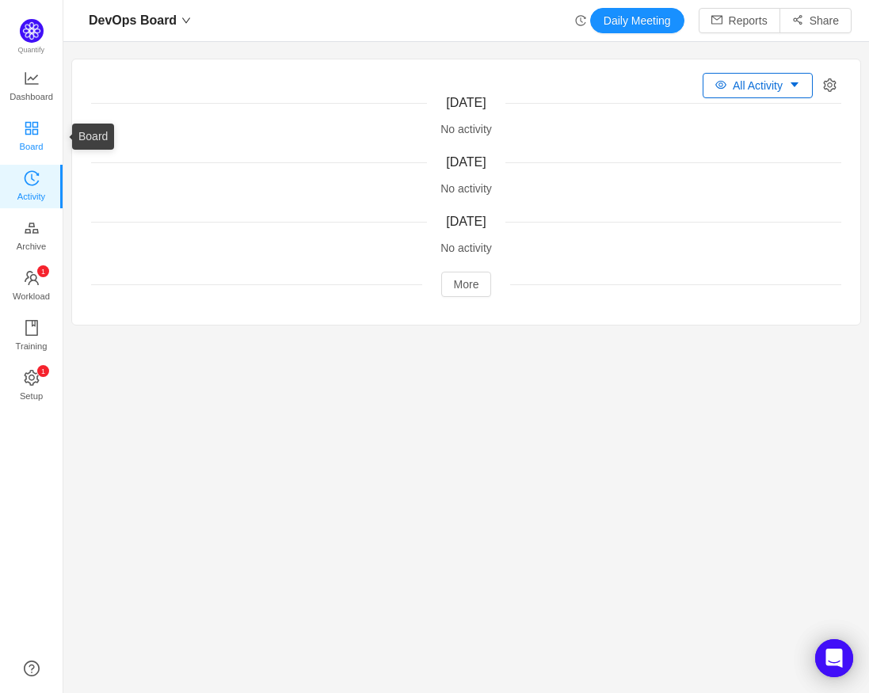
click at [20, 137] on span "Board" at bounding box center [32, 147] width 24 height 32
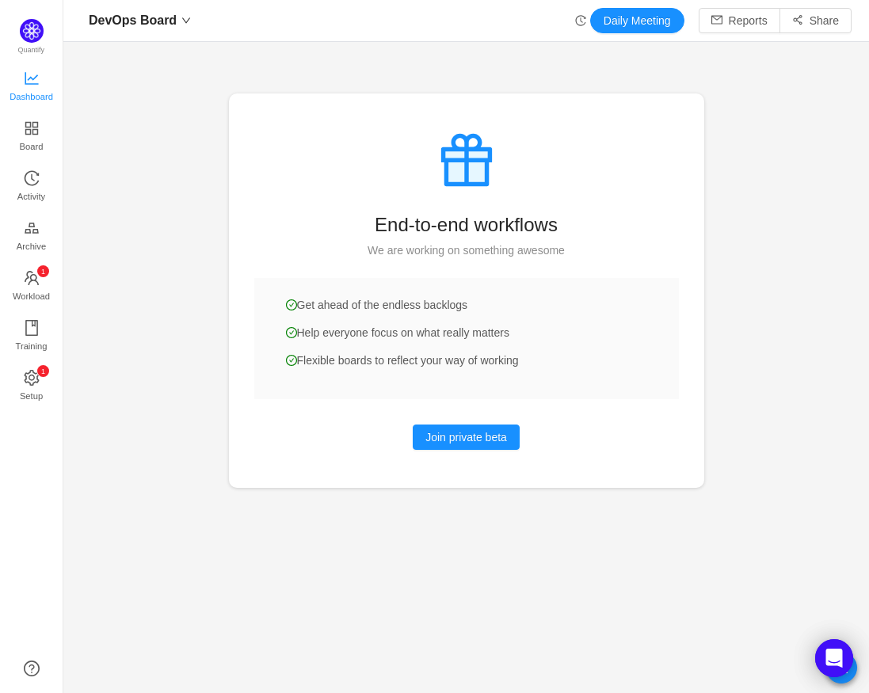
click at [24, 76] on link "Dashboard" at bounding box center [32, 87] width 16 height 32
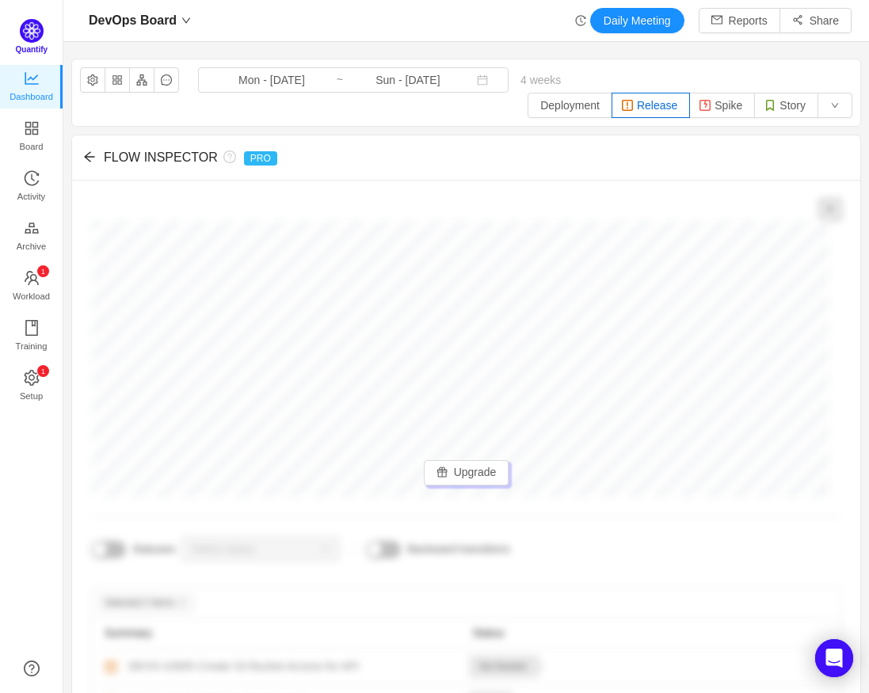
click at [36, 24] on img at bounding box center [32, 31] width 24 height 24
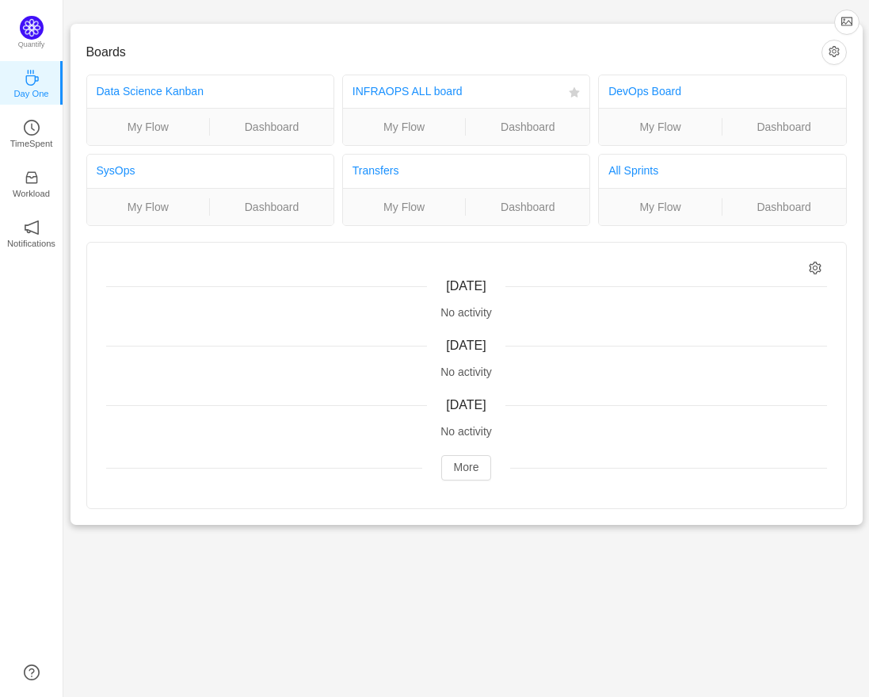
click at [543, 113] on ul "My Flow Dashboard" at bounding box center [466, 126] width 246 height 37
click at [544, 122] on link "Dashboard" at bounding box center [528, 126] width 124 height 17
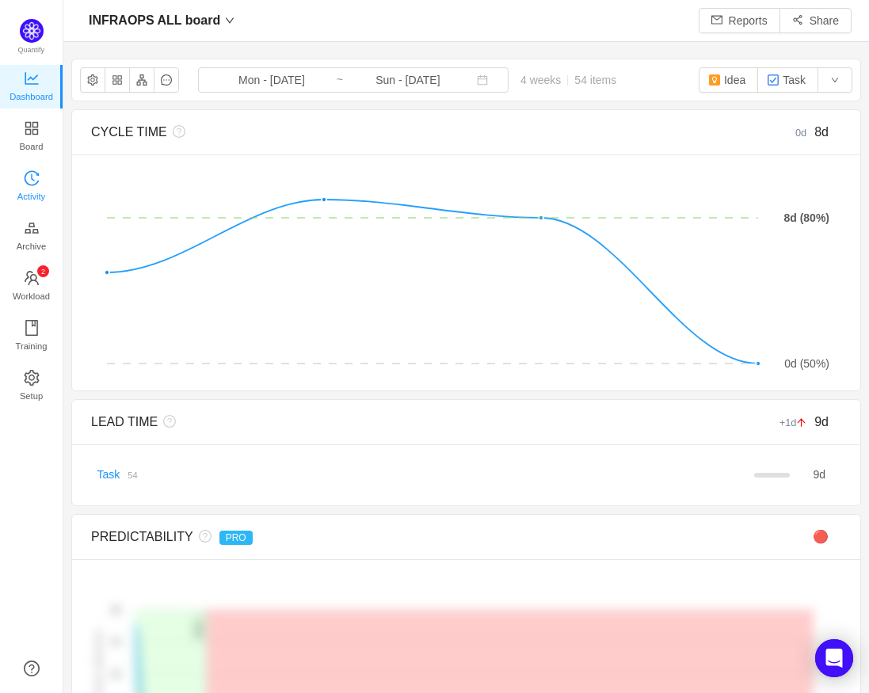
scroll to position [670, 770]
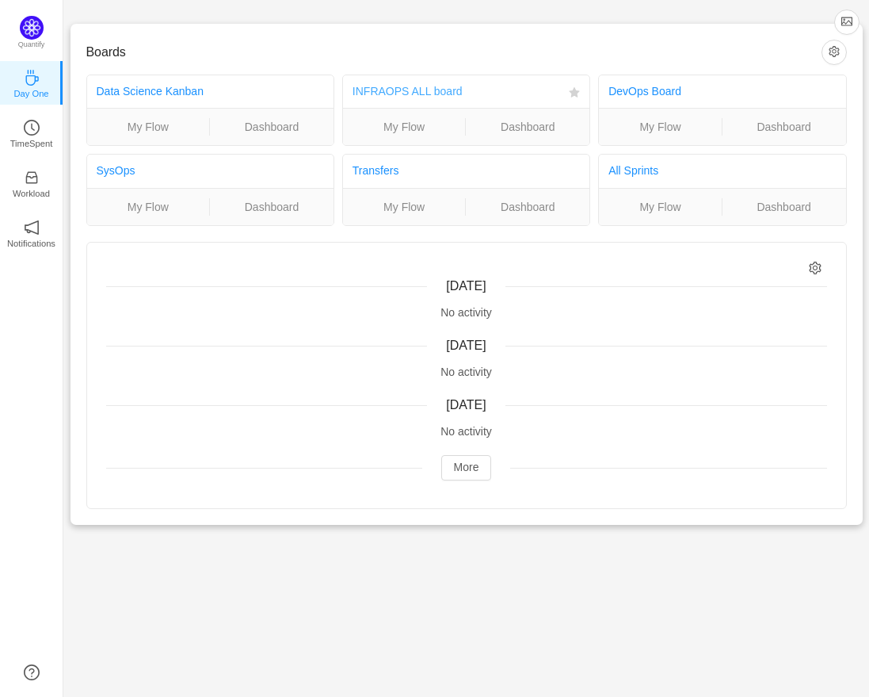
click at [379, 89] on link "INFRAOPS ALL board" at bounding box center [408, 91] width 110 height 13
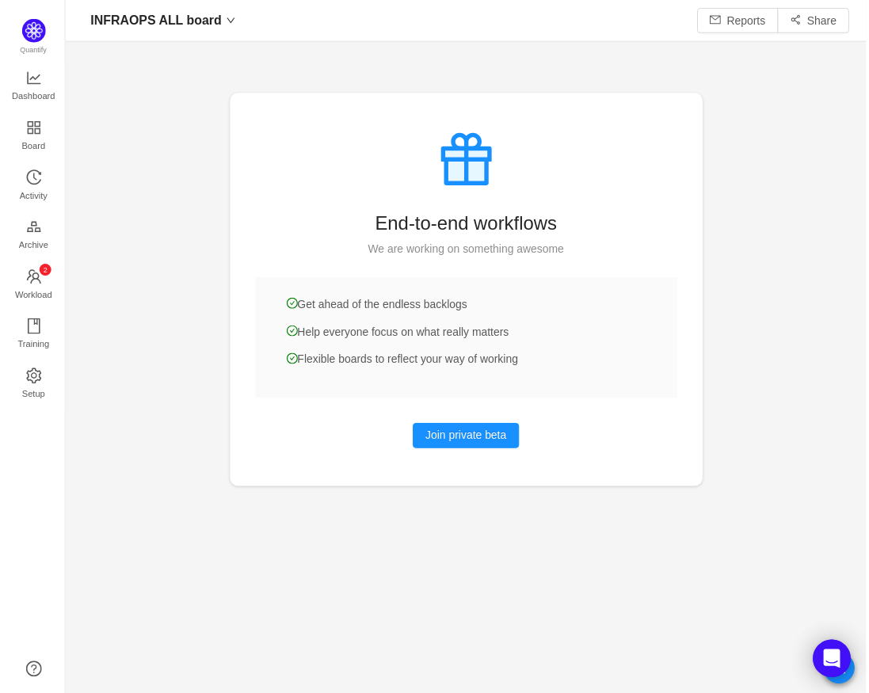
scroll to position [670, 770]
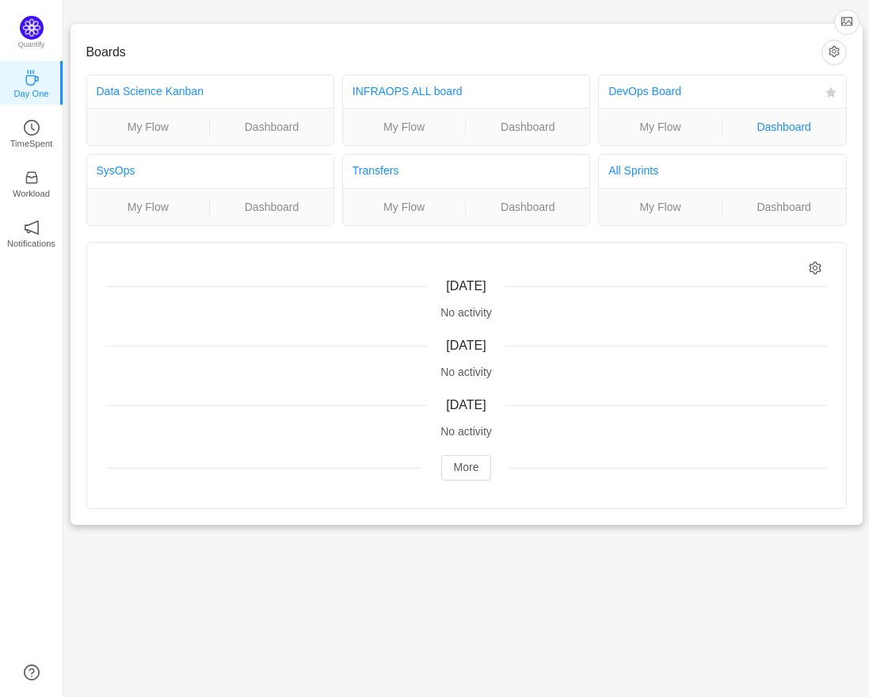
click at [792, 126] on link "Dashboard" at bounding box center [785, 126] width 124 height 17
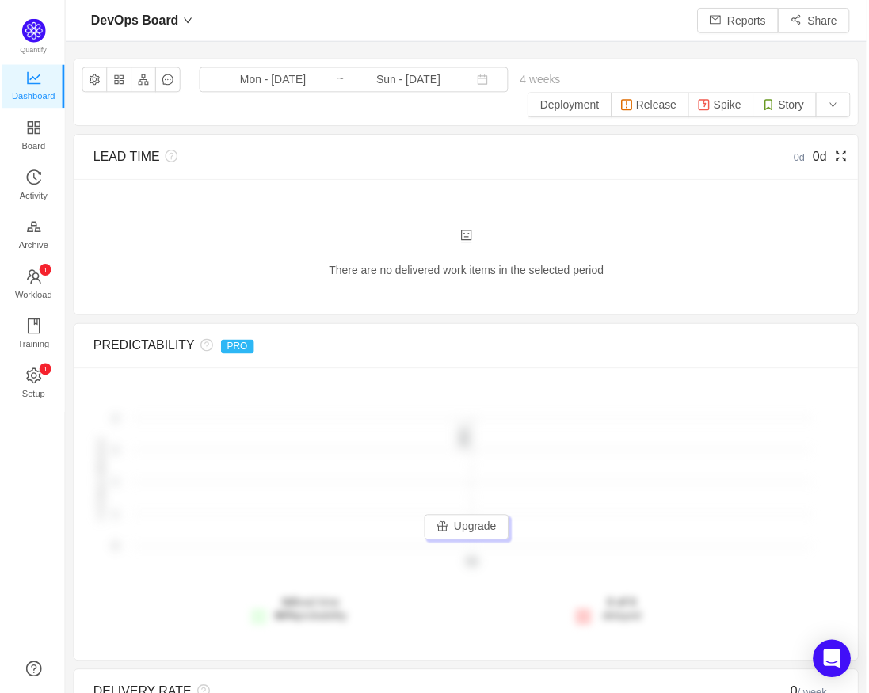
scroll to position [670, 770]
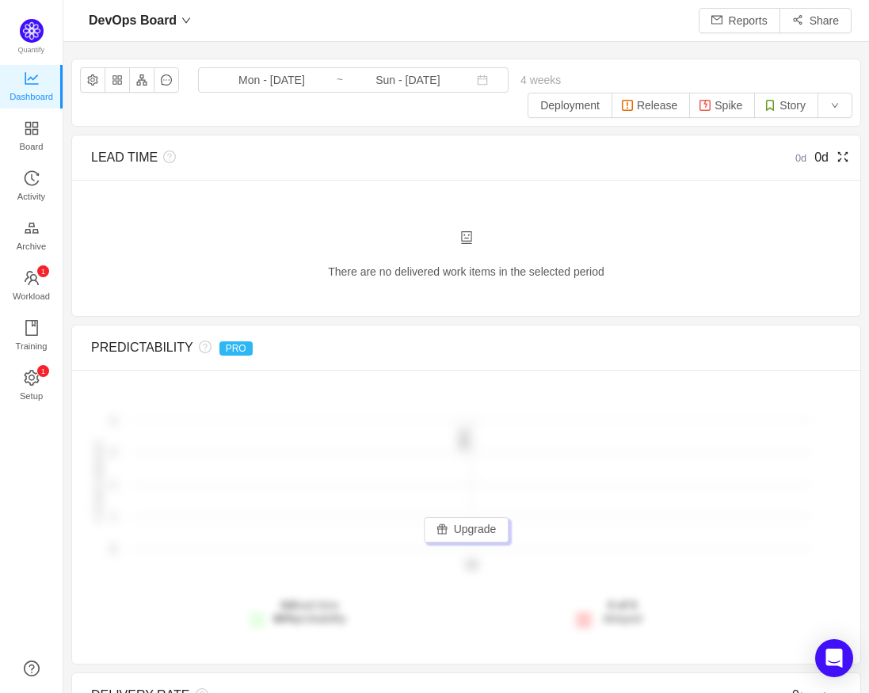
click at [486, 153] on div "LEAD TIME" at bounding box center [372, 157] width 563 height 19
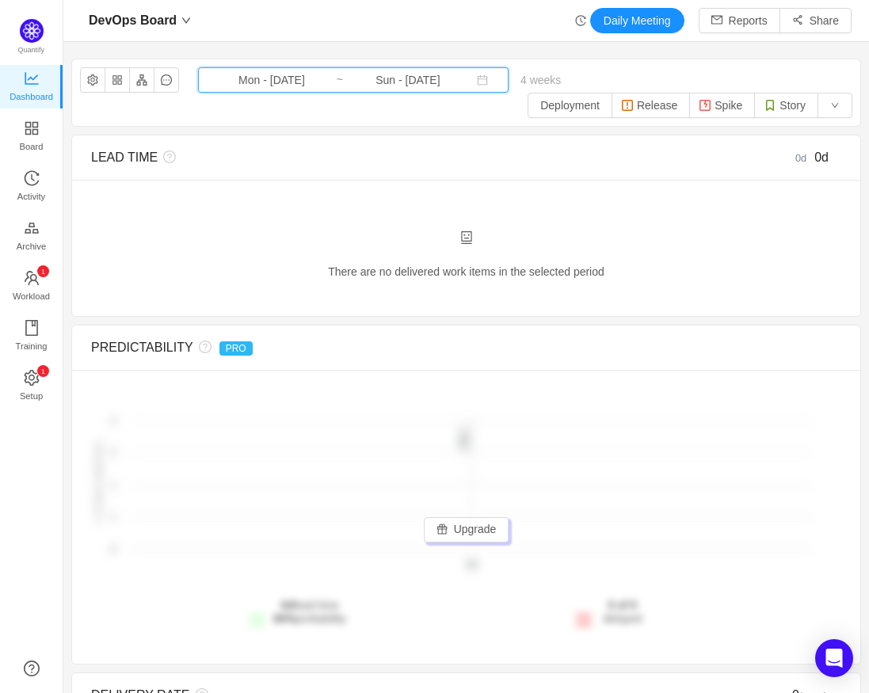
click at [205, 76] on span "Mon - Jul 21, 2025 ~ Sun - Aug 17, 2025" at bounding box center [353, 79] width 311 height 25
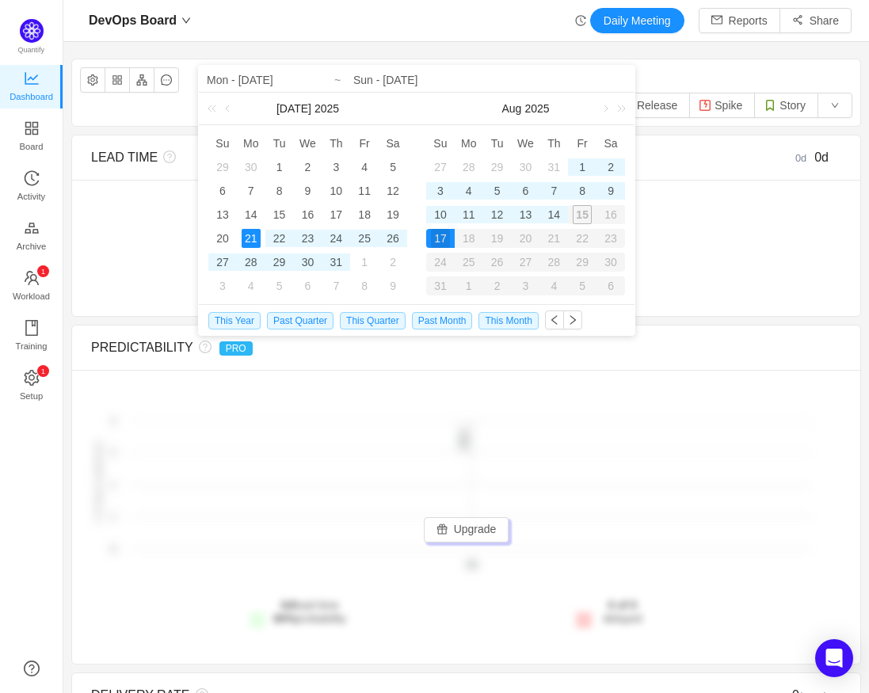
click at [447, 83] on input "Sun - Aug 17, 2025" at bounding box center [489, 80] width 273 height 19
click at [139, 13] on span "DevOps Board" at bounding box center [133, 20] width 88 height 25
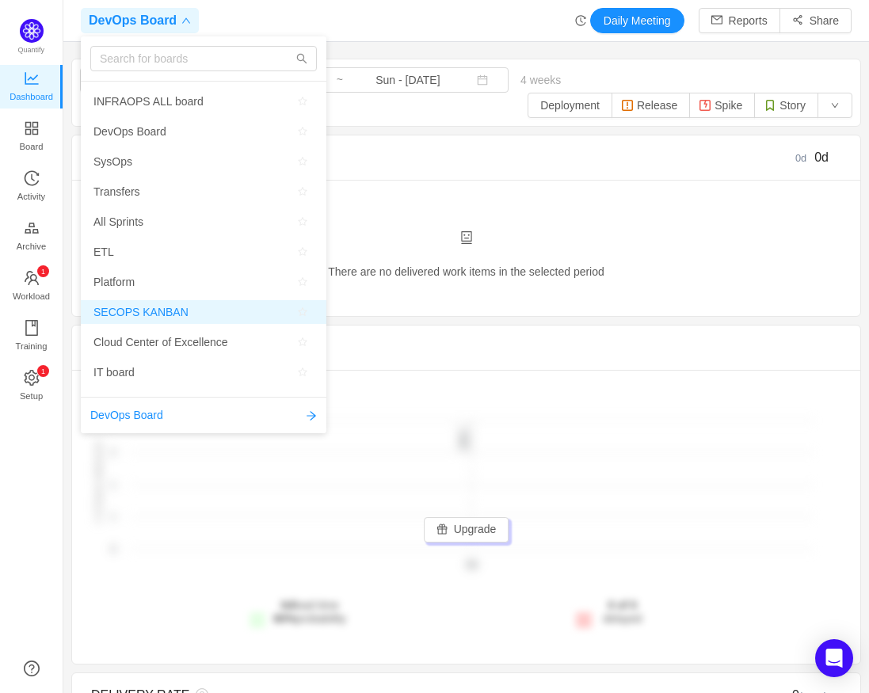
scroll to position [0, 0]
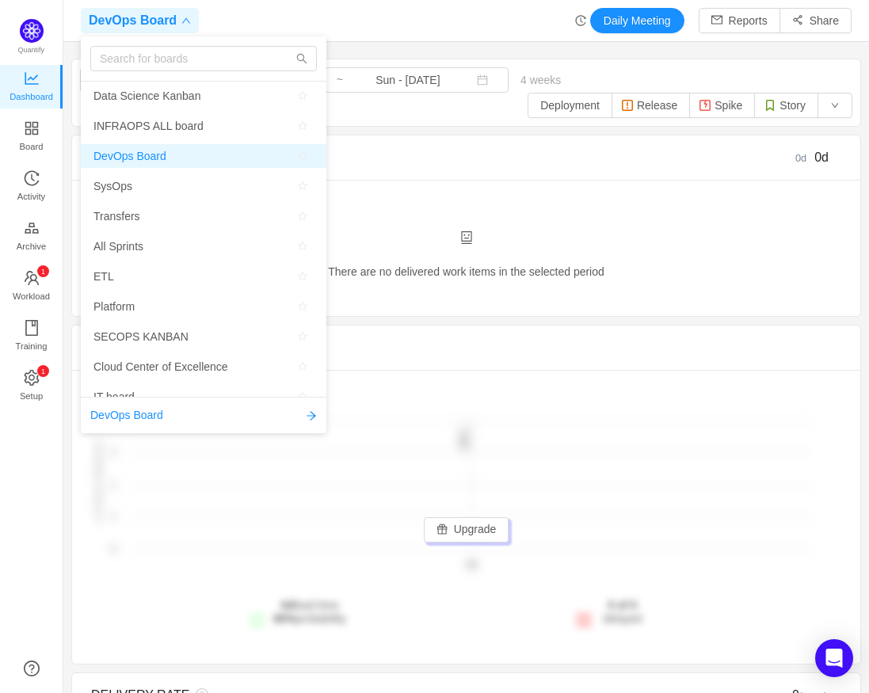
click at [132, 164] on span "DevOps Board" at bounding box center [130, 156] width 73 height 24
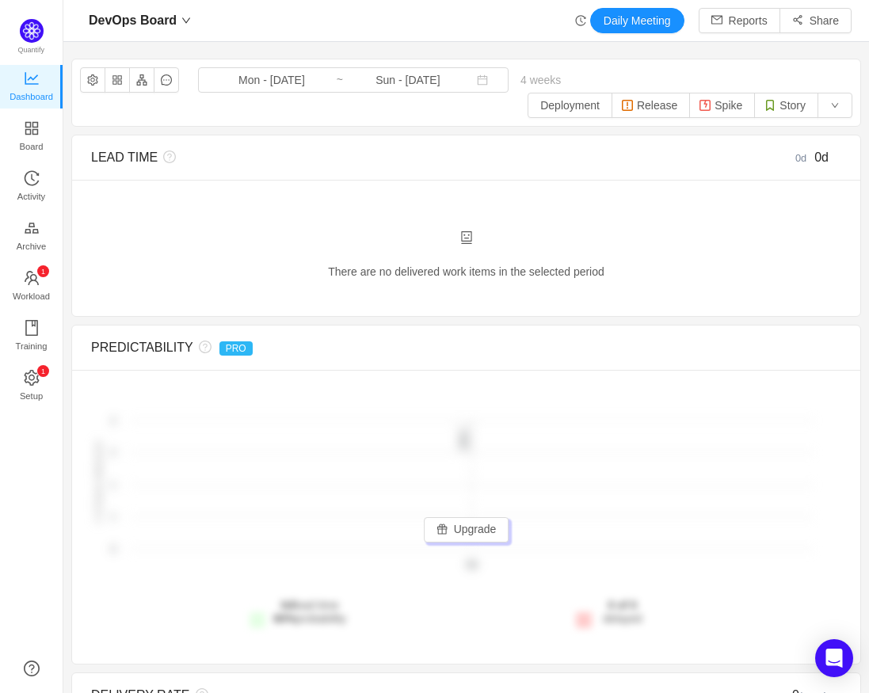
click at [276, 15] on div "DevOps Board Daily Meeting Reports Share" at bounding box center [466, 20] width 771 height 25
click at [166, 21] on span "DevOps Board" at bounding box center [133, 20] width 88 height 25
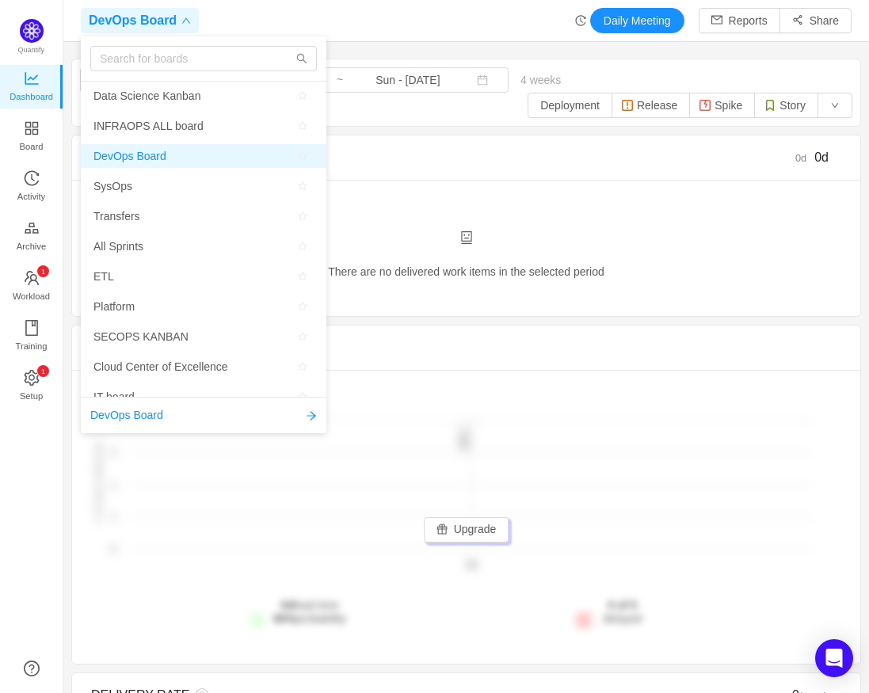
scroll to position [11, 0]
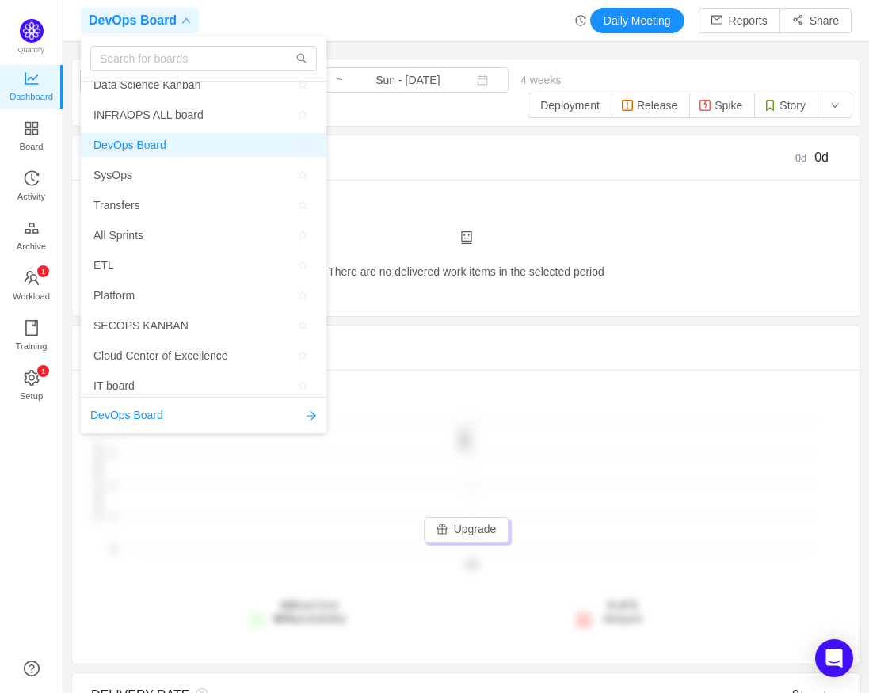
click at [147, 406] on div "DevOps Board" at bounding box center [204, 415] width 246 height 36
click at [147, 412] on span "DevOps Board" at bounding box center [126, 415] width 73 height 17
